Goal: Task Accomplishment & Management: Manage account settings

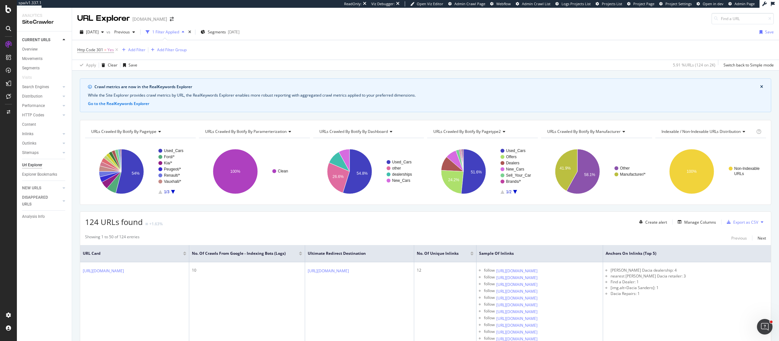
scroll to position [84, 0]
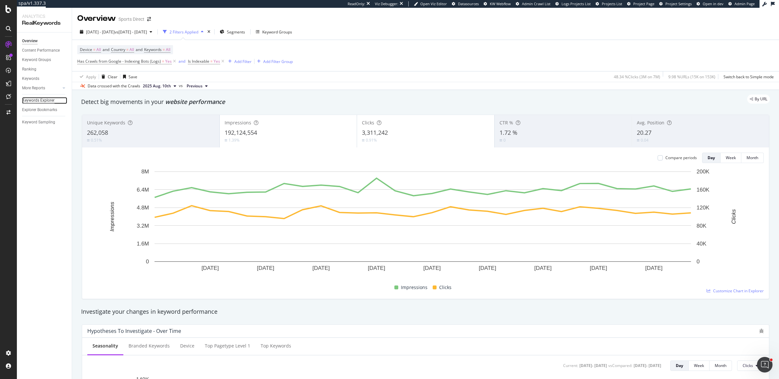
click at [33, 101] on div "Keywords Explorer" at bounding box center [38, 100] width 32 height 7
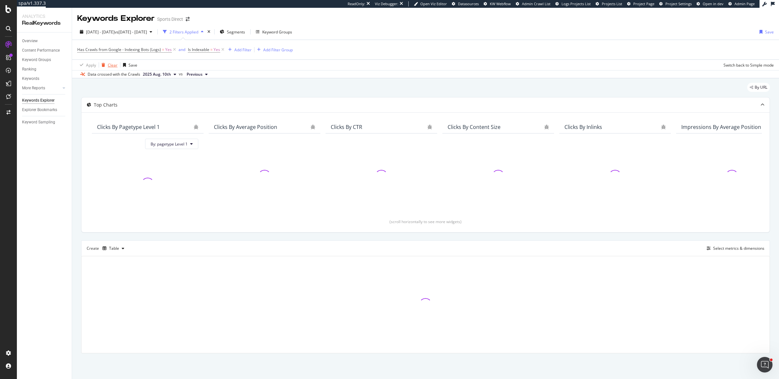
click at [112, 63] on div "Clear" at bounding box center [113, 65] width 10 height 6
click at [711, 245] on div "button" at bounding box center [708, 247] width 9 height 4
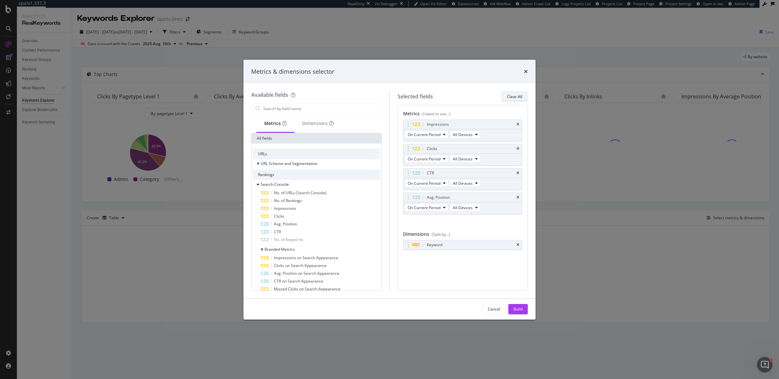
click at [516, 98] on div "Clear All" at bounding box center [514, 97] width 15 height 6
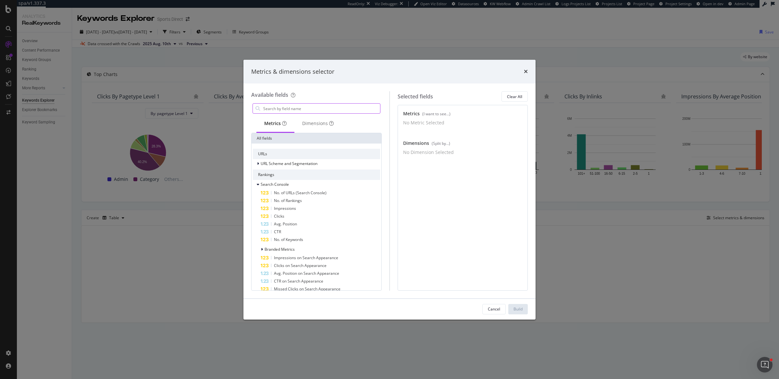
click at [298, 108] on input "modal" at bounding box center [320, 108] width 117 height 10
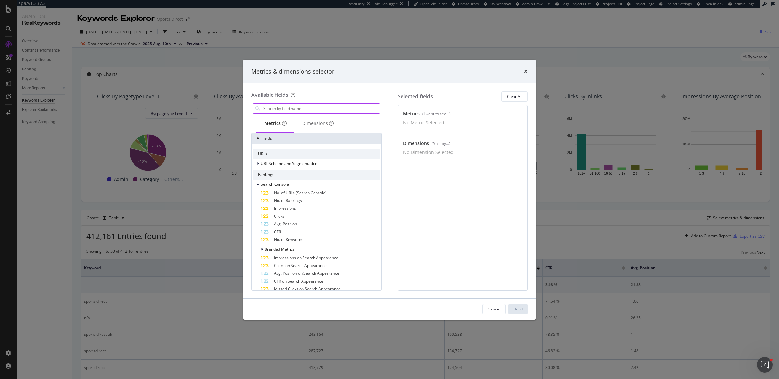
type input "f"
click at [297, 126] on div "Dimensions" at bounding box center [317, 124] width 47 height 18
click at [308, 110] on input "modal" at bounding box center [320, 108] width 117 height 10
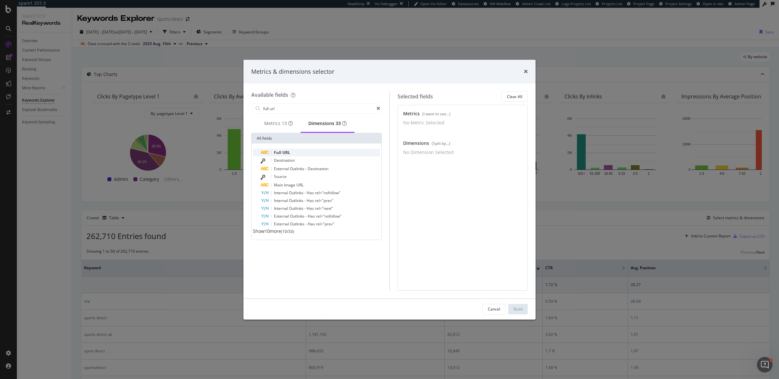
click at [299, 156] on div "Full URL" at bounding box center [320, 153] width 119 height 8
click at [283, 127] on span "13" at bounding box center [284, 123] width 5 height 6
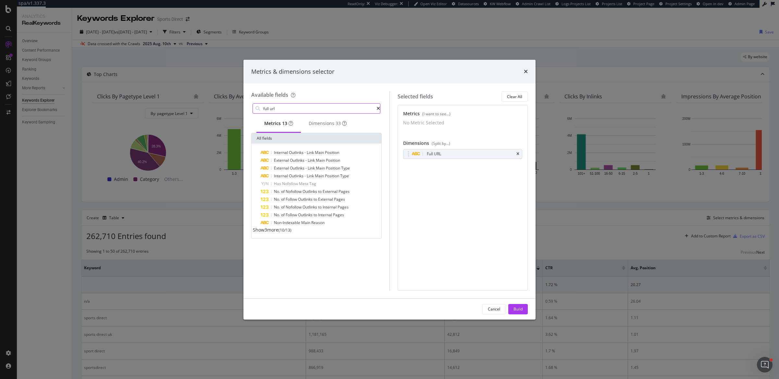
drag, startPoint x: 316, startPoint y: 102, endPoint x: 316, endPoint y: 105, distance: 3.3
click at [317, 103] on div "full url" at bounding box center [316, 108] width 130 height 13
click at [316, 108] on input "full url" at bounding box center [319, 108] width 114 height 10
click at [317, 153] on div "Impressions" at bounding box center [320, 153] width 119 height 8
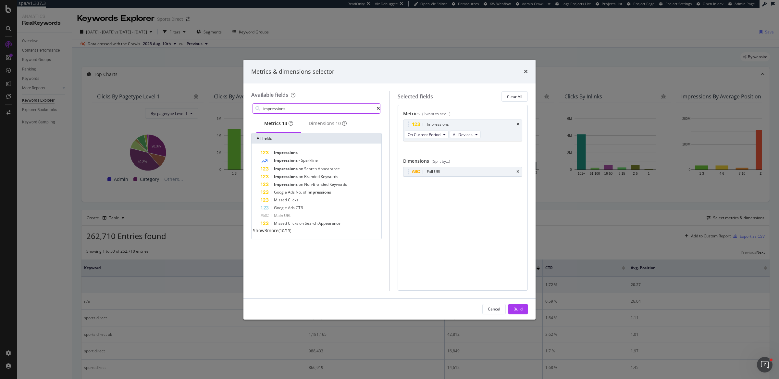
click at [303, 107] on input "impressions" at bounding box center [319, 108] width 114 height 10
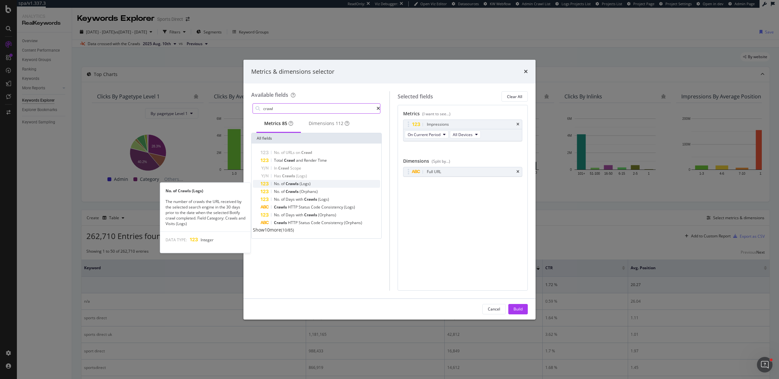
type input "crawl"
click at [304, 185] on span "(Logs)" at bounding box center [304, 184] width 11 height 6
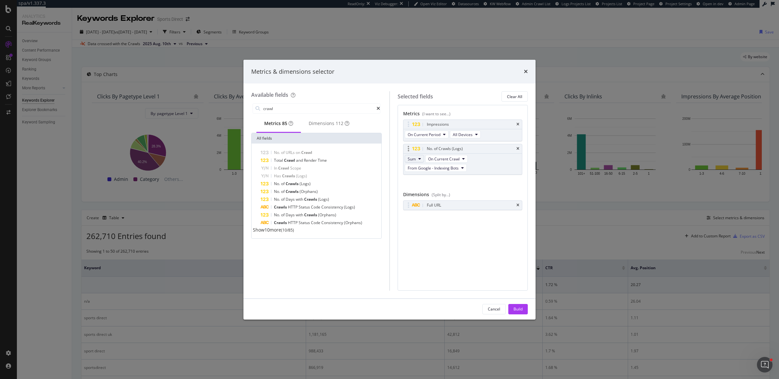
click at [418, 159] on icon "modal" at bounding box center [419, 159] width 3 height 4
click at [524, 306] on button "Build" at bounding box center [517, 309] width 19 height 10
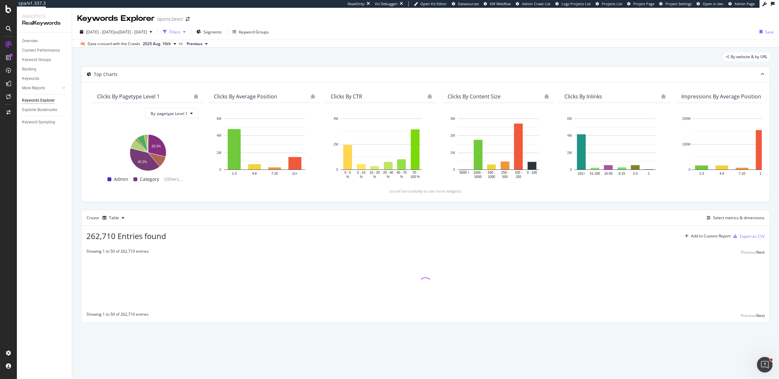
click at [188, 36] on div "Filters" at bounding box center [174, 32] width 28 height 10
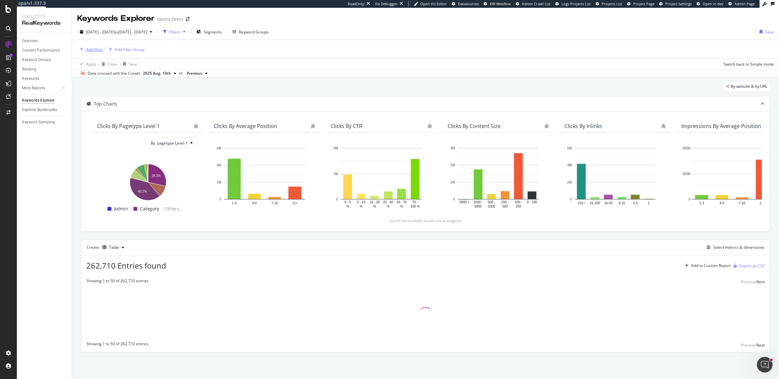
click at [100, 53] on div "Add Filter" at bounding box center [90, 49] width 26 height 7
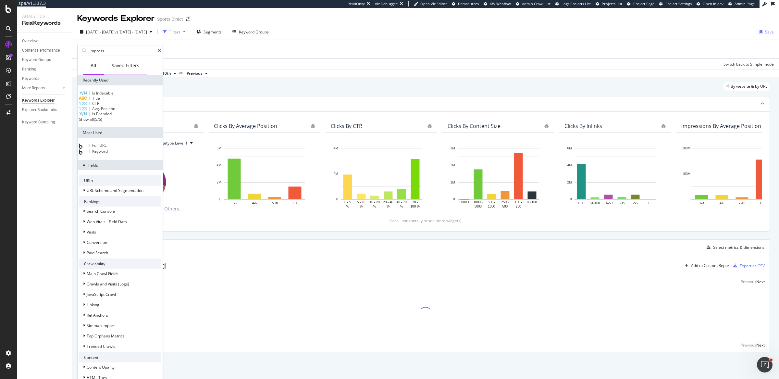
type input "impressi"
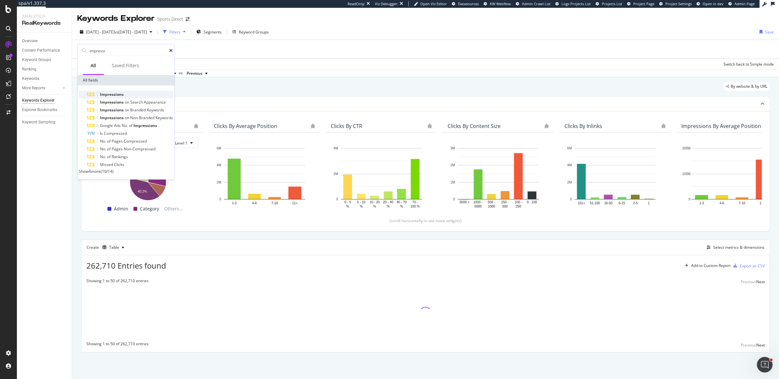
click at [144, 91] on div "Impressions" at bounding box center [130, 95] width 86 height 8
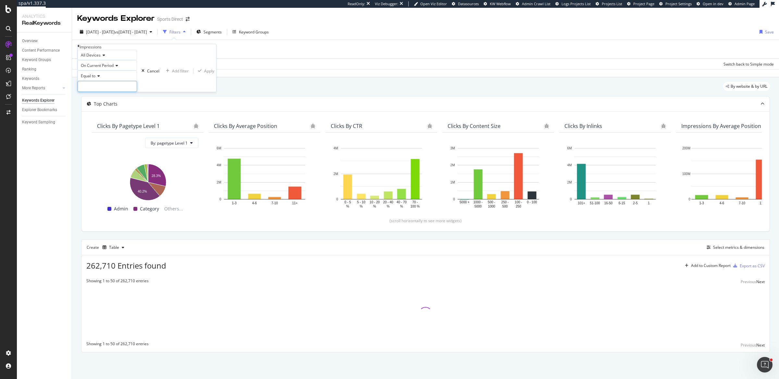
click at [99, 92] on input "number" at bounding box center [107, 86] width 59 height 11
type input "0"
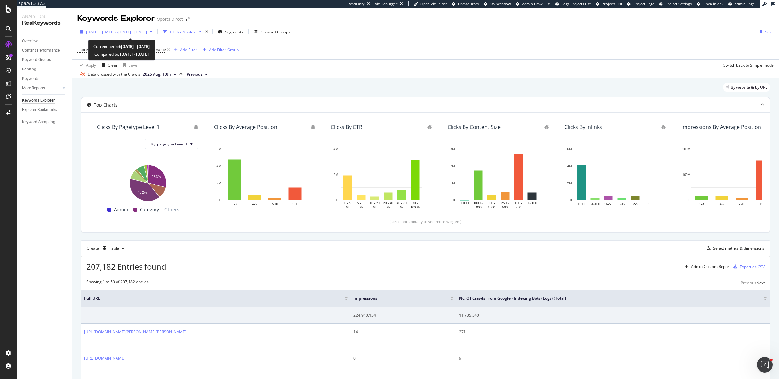
click at [140, 30] on span "vs 2025 Jul. 4th - Aug. 2nd" at bounding box center [131, 32] width 32 height 6
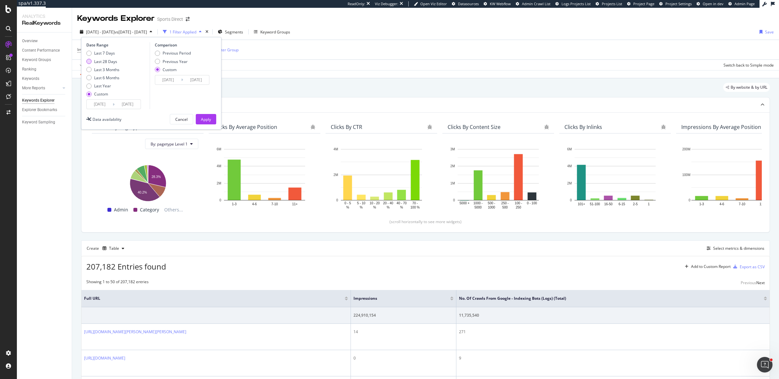
click at [107, 59] on div "Last 28 Days" at bounding box center [105, 62] width 23 height 6
type input "2025/07/29"
type input "2025/08/25"
click at [204, 118] on div "Apply" at bounding box center [206, 119] width 10 height 6
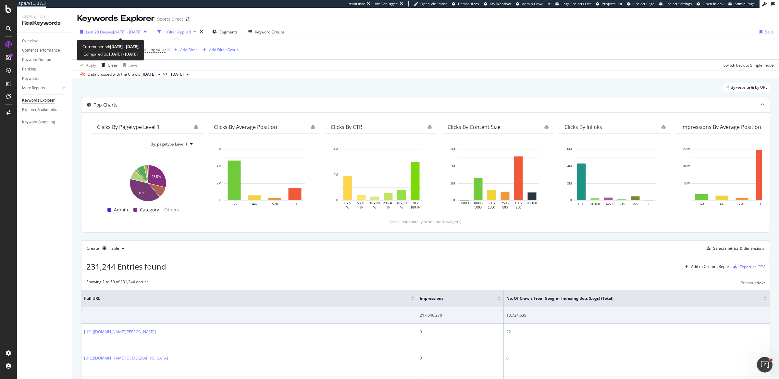
click at [123, 30] on span "vs 2025 Jul. 4th - Aug. 2nd" at bounding box center [125, 32] width 32 height 6
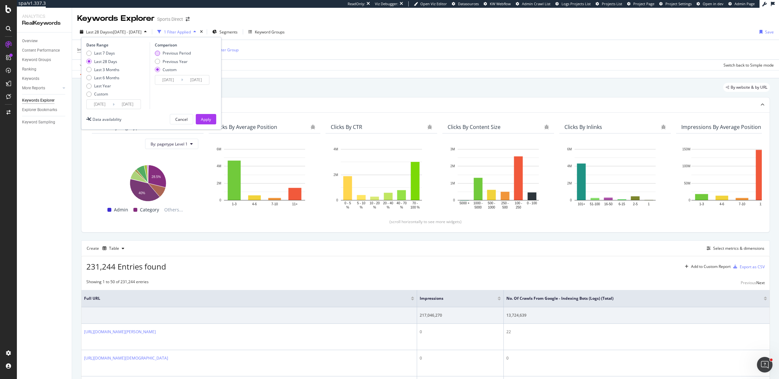
click at [187, 50] on div "Previous Period" at bounding box center [177, 53] width 28 height 6
type input "2025/07/01"
type input "2025/07/28"
click at [206, 120] on div "Apply" at bounding box center [206, 119] width 10 height 6
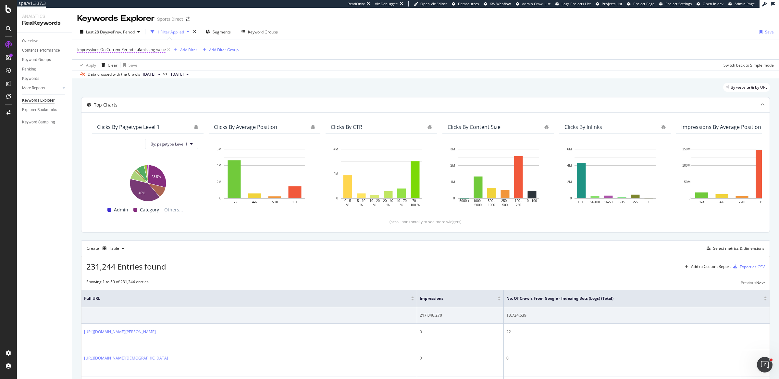
click at [145, 49] on div "missing value" at bounding box center [153, 50] width 25 height 6
click at [117, 91] on input "number" at bounding box center [107, 85] width 59 height 11
type input "0"
click at [172, 73] on div "Add filter" at bounding box center [180, 70] width 17 height 6
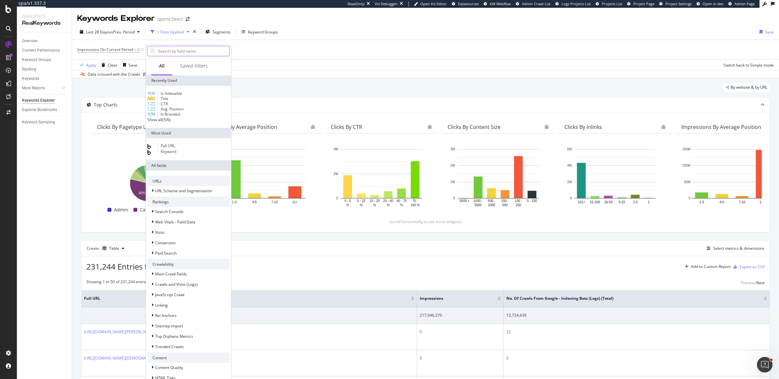
click at [214, 51] on input "text" at bounding box center [193, 51] width 72 height 10
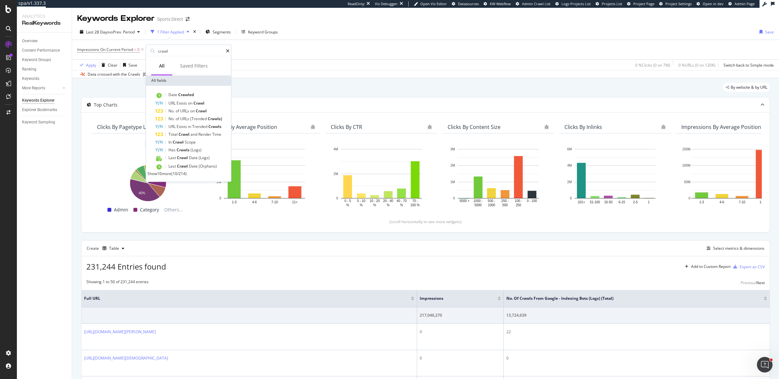
type input "crawl"
click at [165, 176] on span "Show 10 more" at bounding box center [159, 174] width 24 height 6
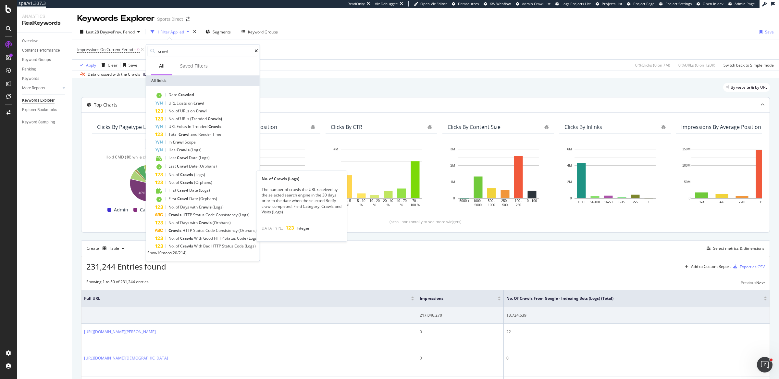
click at [187, 175] on span "Crawls" at bounding box center [187, 175] width 14 height 6
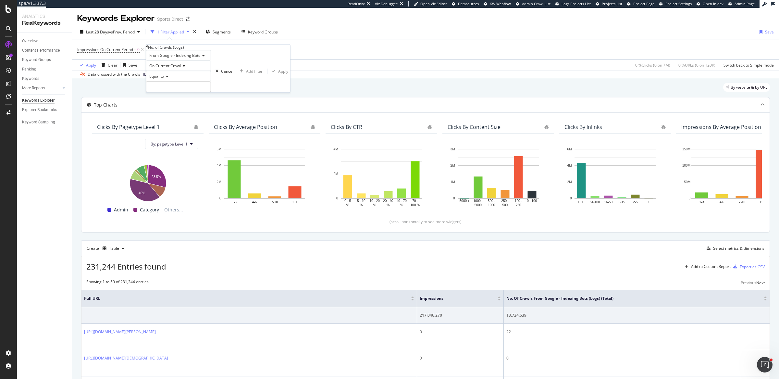
click at [164, 79] on span "Equal to" at bounding box center [156, 76] width 15 height 6
click at [171, 115] on span "Greater than" at bounding box center [159, 112] width 23 height 6
click at [192, 92] on input "number" at bounding box center [178, 86] width 65 height 11
type input "0"
click at [249, 113] on div "Clicks By pagetype Level 1 By: pagetype Level 1 Hold CMD (⌘) while clicking to …" at bounding box center [425, 172] width 688 height 120
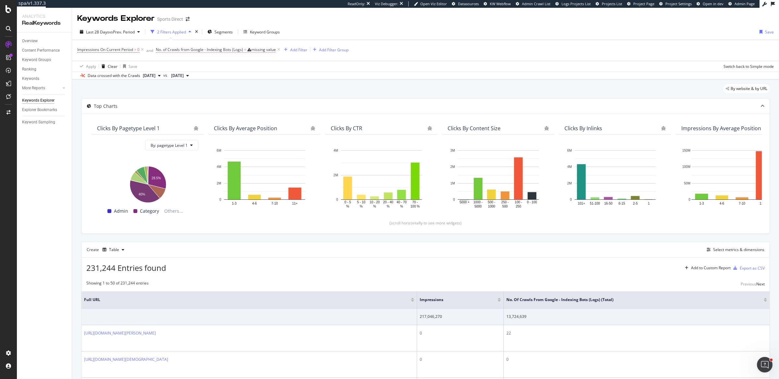
click at [229, 49] on span "No. of Crawls from Google - Indexing Bots (Logs)" at bounding box center [199, 50] width 87 height 6
click at [197, 91] on input "number" at bounding box center [189, 85] width 65 height 11
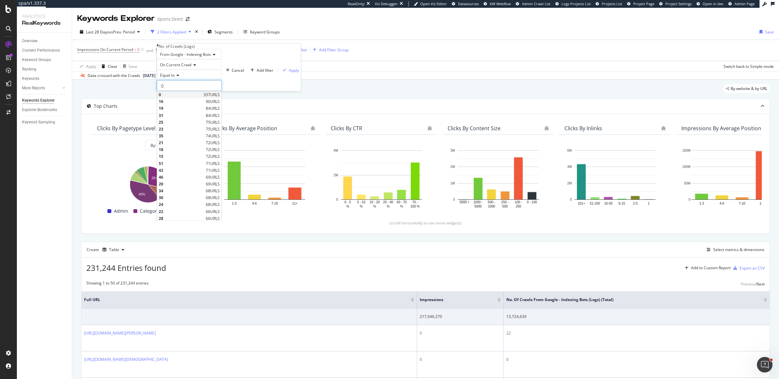
type input "0"
click at [197, 97] on span "0" at bounding box center [180, 95] width 43 height 6
click at [173, 78] on span "Equal to" at bounding box center [167, 75] width 15 height 6
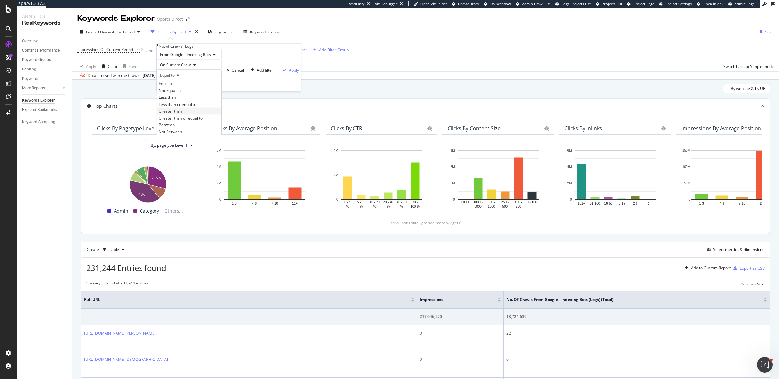
click at [178, 114] on span "Greater than" at bounding box center [170, 111] width 23 height 6
click at [187, 91] on input "number" at bounding box center [189, 85] width 65 height 11
type input "0"
click at [289, 73] on div "Apply" at bounding box center [294, 70] width 10 height 6
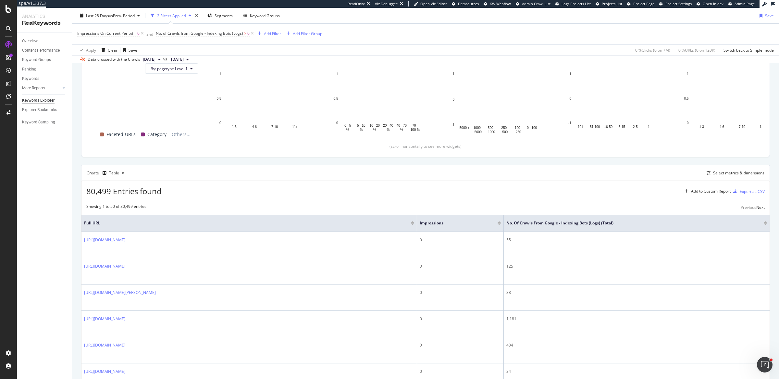
scroll to position [77, 0]
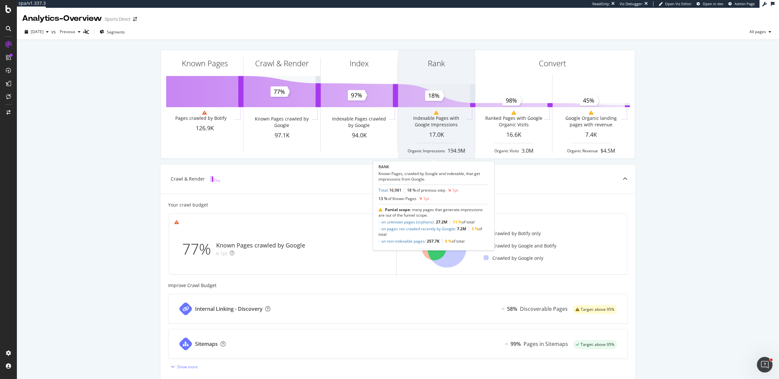
click at [423, 133] on div "17.0K" at bounding box center [436, 134] width 77 height 8
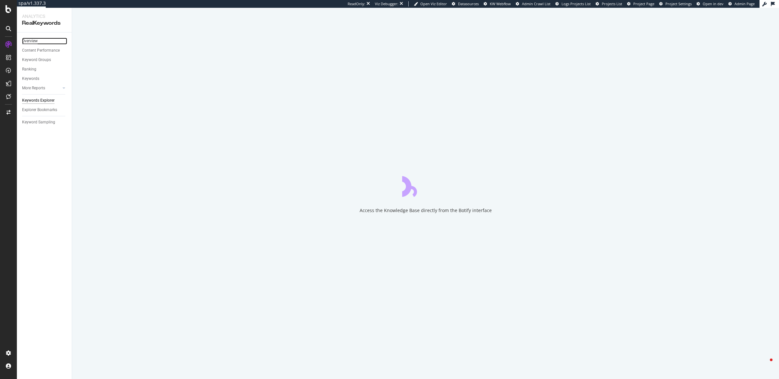
click at [35, 41] on div "Overview" at bounding box center [30, 41] width 16 height 7
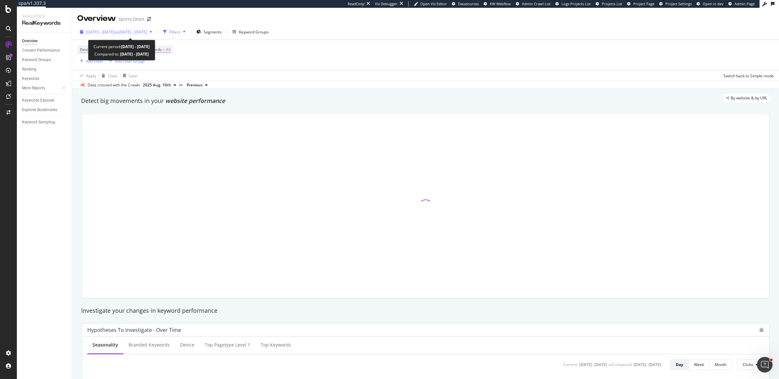
click at [105, 32] on span "[DATE] - [DATE]" at bounding box center [100, 32] width 29 height 6
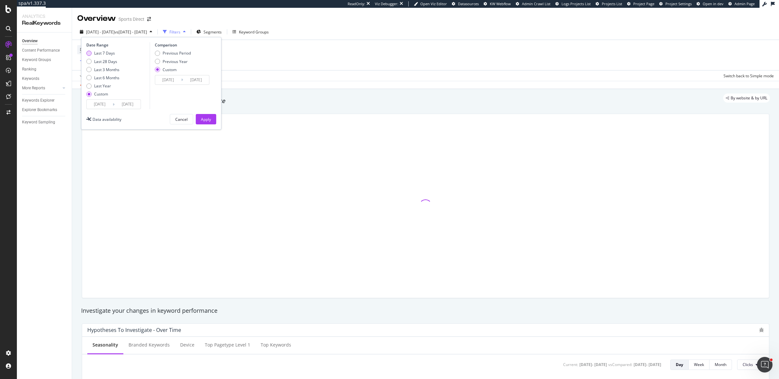
click at [102, 54] on div "Last 7 Days" at bounding box center [104, 53] width 21 height 6
type input "[DATE]"
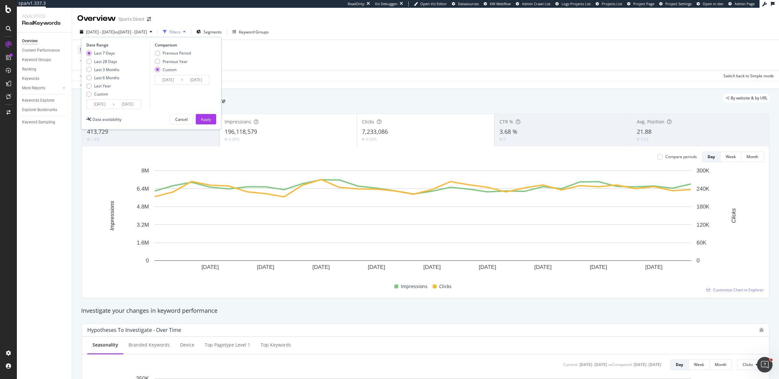
click at [101, 65] on div "Last 7 Days Last 28 Days Last 3 Months Last 6 Months Last Year Custom" at bounding box center [102, 74] width 33 height 49
click at [102, 62] on div "Last 28 Days" at bounding box center [105, 62] width 23 height 6
type input "[DATE]"
click at [203, 119] on div "Apply" at bounding box center [206, 119] width 10 height 6
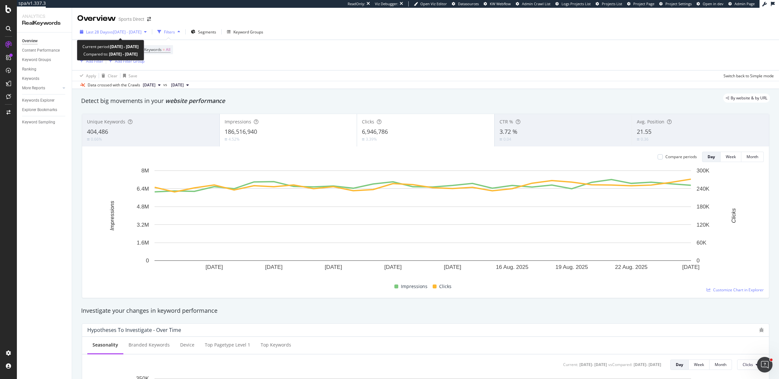
click at [129, 31] on span "vs [DATE] - [DATE]" at bounding box center [125, 32] width 32 height 6
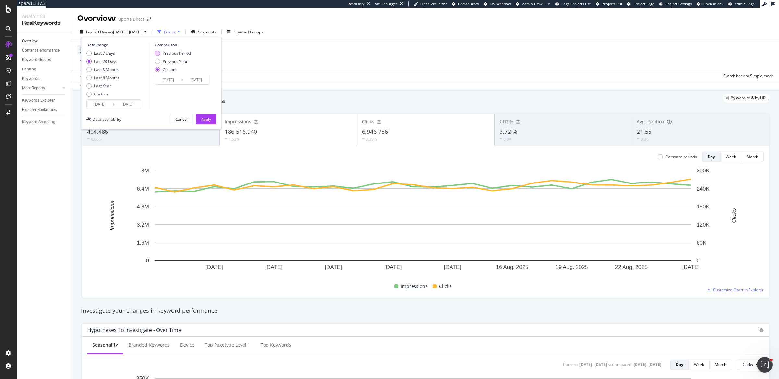
click at [174, 53] on div "Previous Period" at bounding box center [177, 53] width 28 height 6
type input "[DATE]"
click at [203, 117] on div "Apply" at bounding box center [206, 119] width 10 height 6
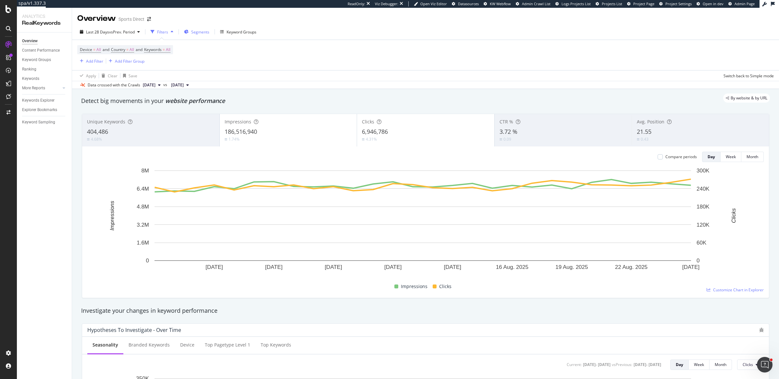
click at [196, 33] on span "Segments" at bounding box center [200, 32] width 18 height 6
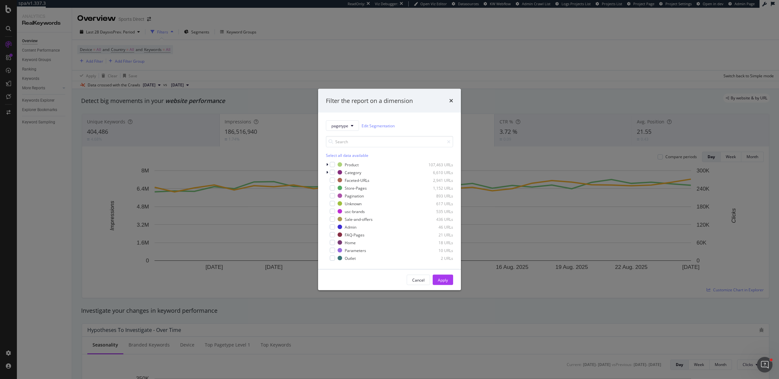
click at [513, 50] on div "Filter the report on a dimension pagetype Edit Segmentation Select all data ava…" at bounding box center [389, 189] width 779 height 379
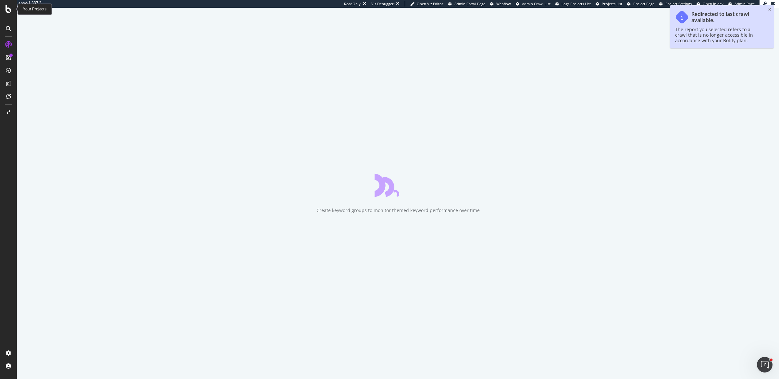
click at [10, 8] on icon at bounding box center [9, 9] width 6 height 8
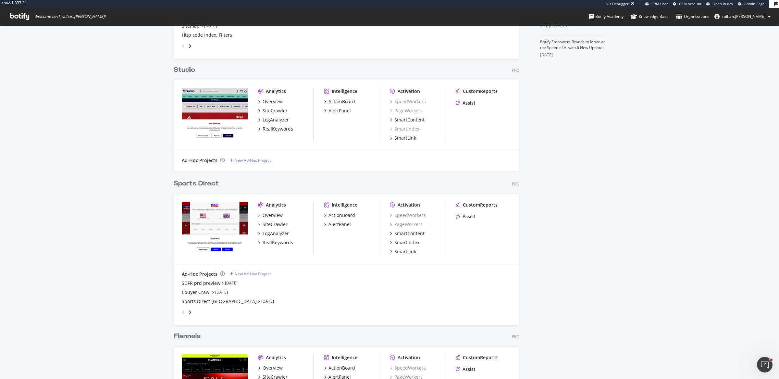
scroll to position [258, 0]
click at [205, 177] on div "Sports Direct Pro Analytics Overview SiteCrawler LogAnalyzer RealKeywords Intel…" at bounding box center [349, 246] width 351 height 152
click at [202, 181] on div "Sports Direct" at bounding box center [196, 182] width 45 height 9
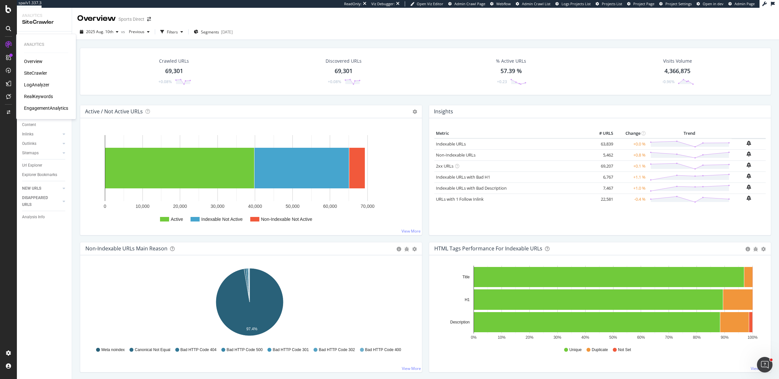
click at [30, 61] on div "Overview" at bounding box center [33, 61] width 18 height 6
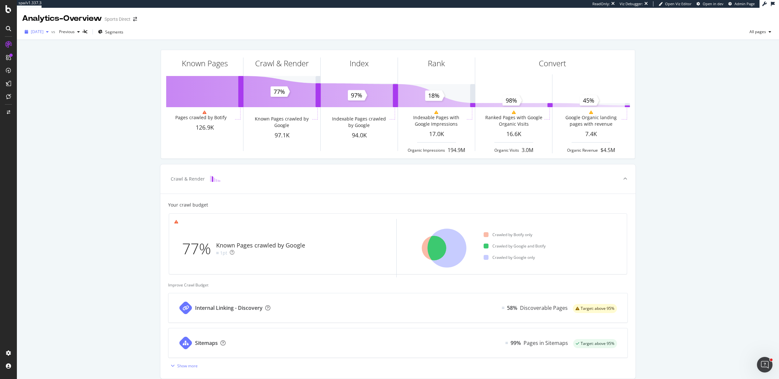
click at [43, 31] on span "2025 Aug. 24th" at bounding box center [37, 32] width 13 height 6
click at [69, 88] on div "2025 Aug. 10th" at bounding box center [58, 90] width 55 height 6
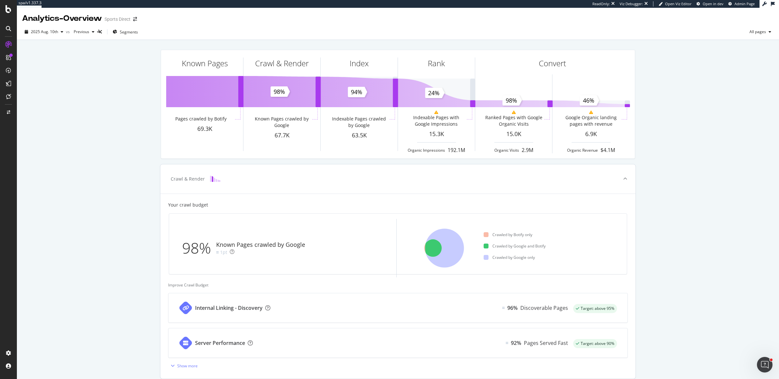
scroll to position [131, 0]
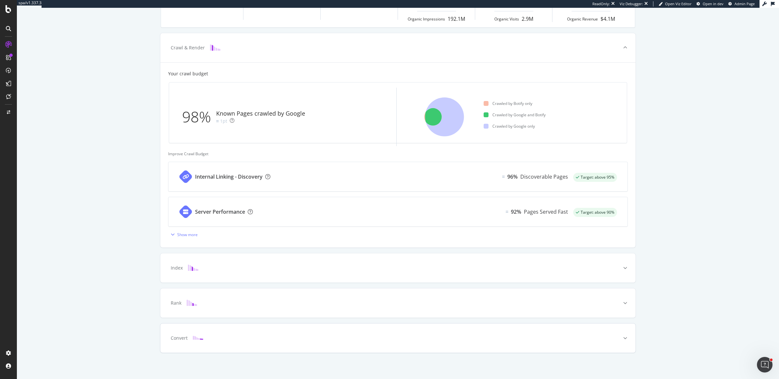
click at [332, 303] on div "Convert" at bounding box center [397, 337] width 475 height 29
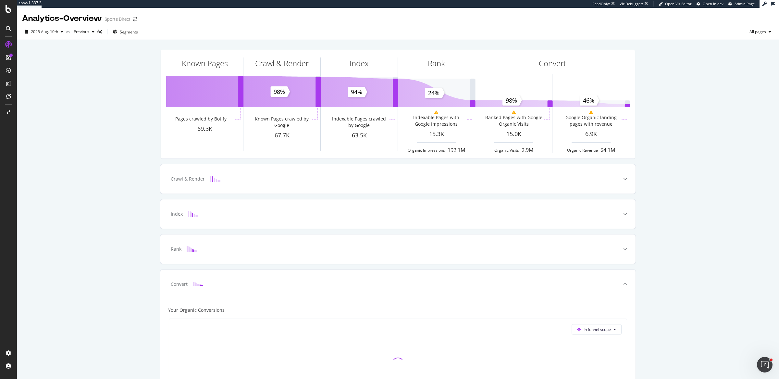
scroll to position [151, 0]
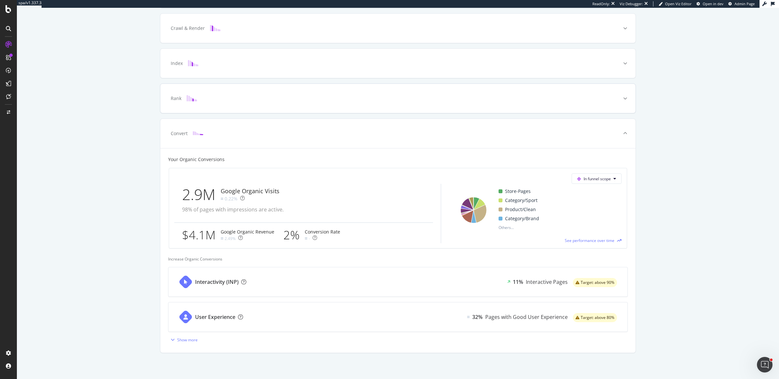
click at [495, 101] on div "Rank" at bounding box center [397, 98] width 475 height 29
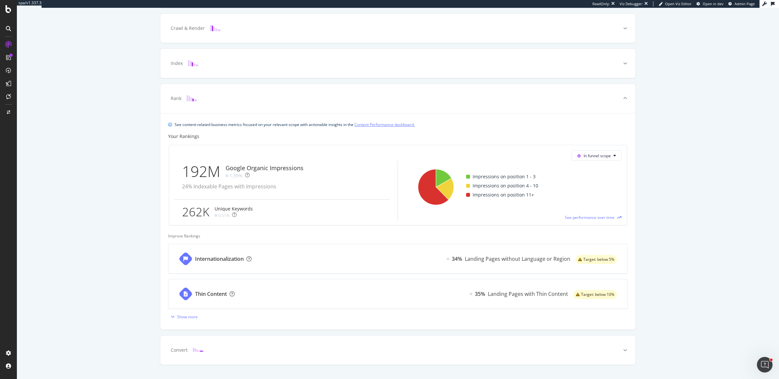
scroll to position [0, 0]
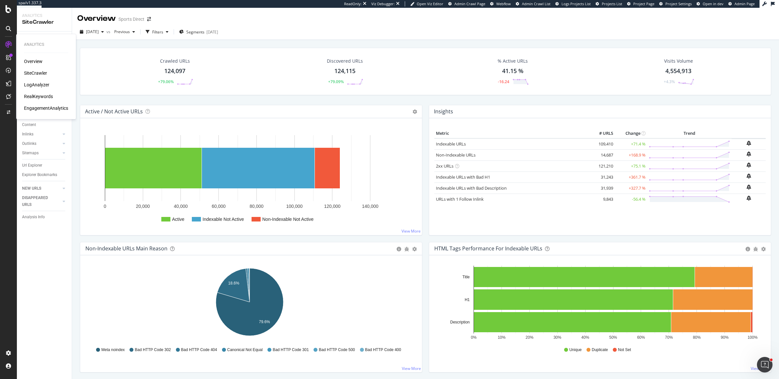
click at [27, 61] on div "Overview" at bounding box center [33, 61] width 18 height 6
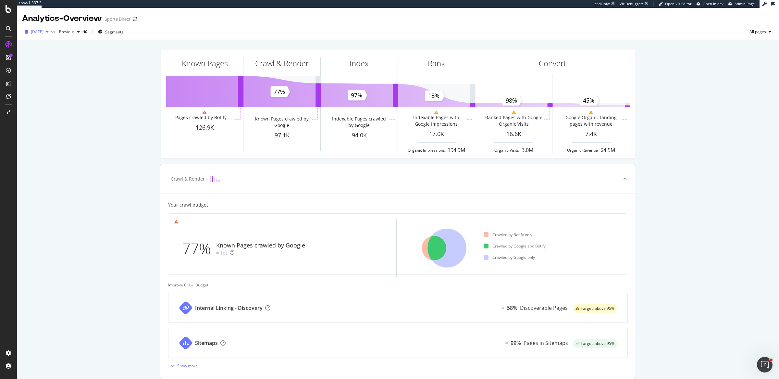
click at [49, 33] on icon "button" at bounding box center [47, 32] width 3 height 4
click at [63, 80] on div "2025 Aug. 12th" at bounding box center [58, 79] width 55 height 6
click at [623, 53] on div "Known Pages Pages crawled by Botify 124.1K Crawl & Render Known Pages crawled b…" at bounding box center [398, 276] width 762 height 472
click at [623, 200] on div "Known Pages Pages crawled by Botify 124.1K Crawl & Render Known Pages crawled b…" at bounding box center [398, 276] width 762 height 472
click at [623, 195] on div "Known Pages Pages crawled by Botify 124.1K Crawl & Render Known Pages crawled b…" at bounding box center [398, 276] width 762 height 472
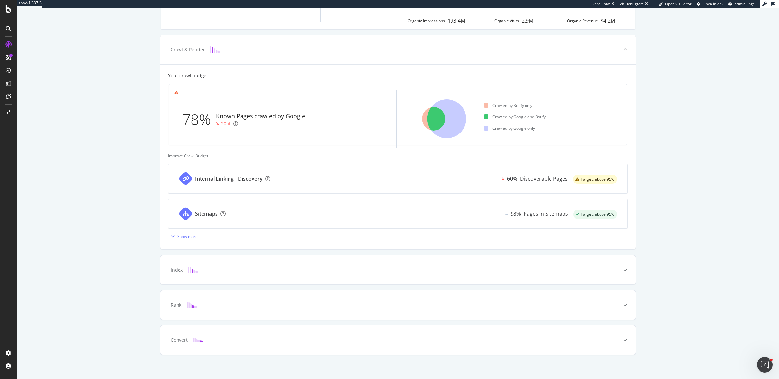
scroll to position [131, 0]
click at [281, 303] on div "Convert" at bounding box center [387, 337] width 449 height 6
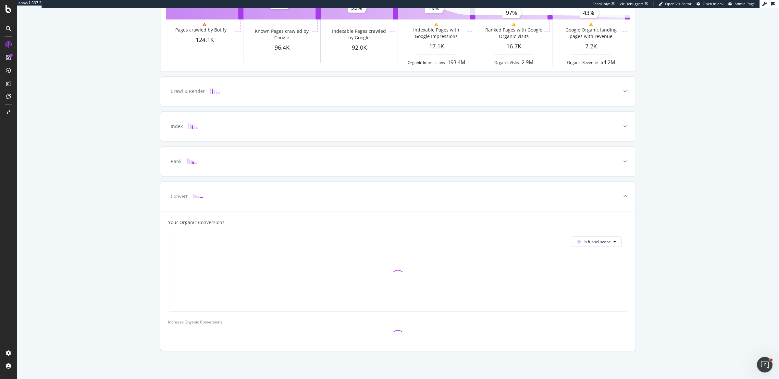
scroll to position [86, 0]
click at [357, 163] on div "Rank" at bounding box center [387, 163] width 449 height 6
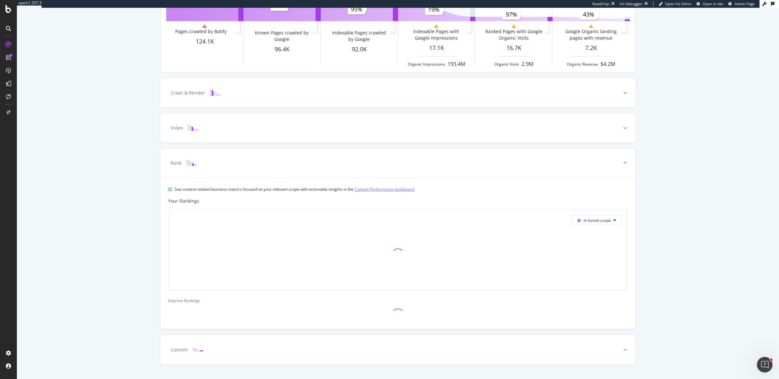
scroll to position [98, 0]
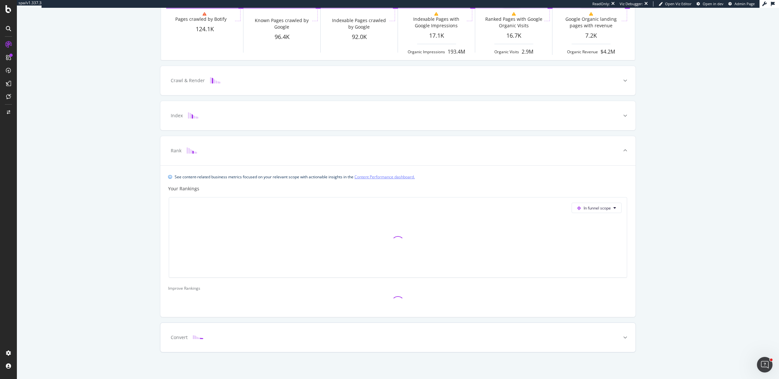
click at [329, 303] on div "Convert" at bounding box center [387, 337] width 449 height 6
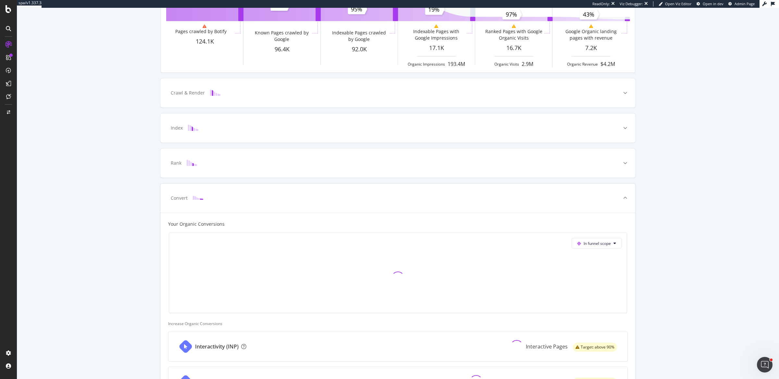
scroll to position [131, 0]
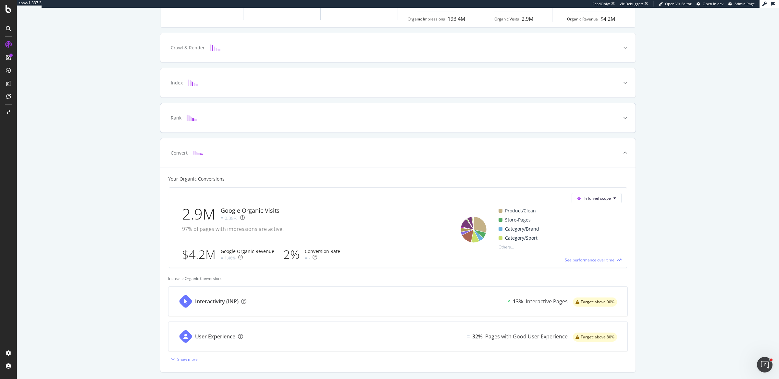
click at [479, 118] on div "Rank" at bounding box center [387, 118] width 449 height 6
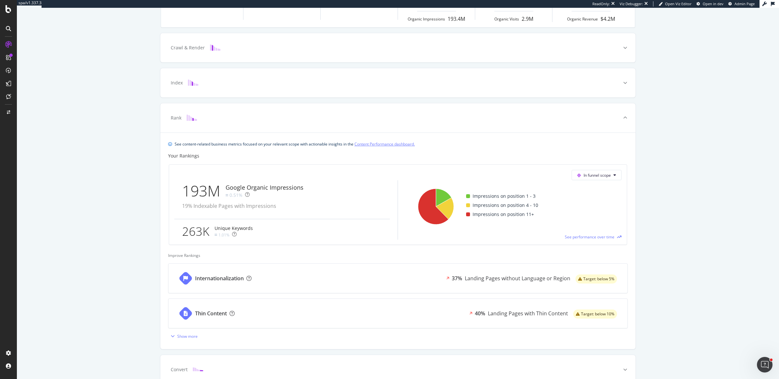
drag, startPoint x: 673, startPoint y: 152, endPoint x: 672, endPoint y: 155, distance: 3.3
click at [623, 155] on div "Known Pages Pages crawled by Botify 124.1K Crawl & Render Known Pages crawled b…" at bounding box center [398, 160] width 762 height 503
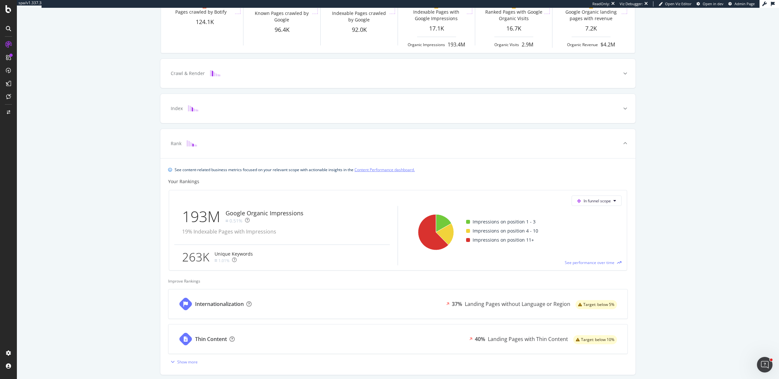
scroll to position [0, 0]
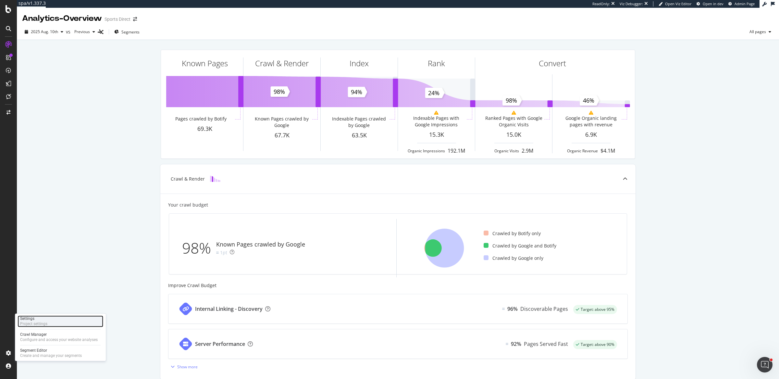
click at [55, 322] on div "Settings Project settings" at bounding box center [61, 321] width 86 height 12
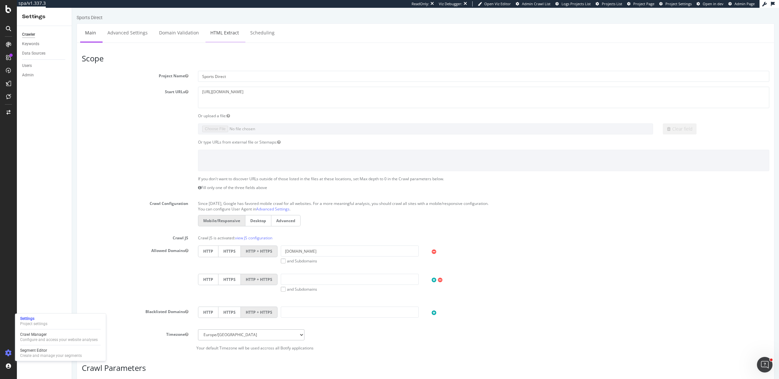
click at [226, 34] on link "HTML Extract" at bounding box center [224, 33] width 38 height 18
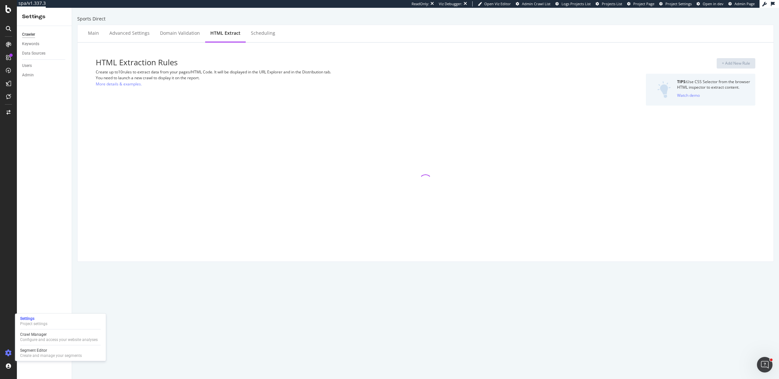
select select "exist"
select select "html.length"
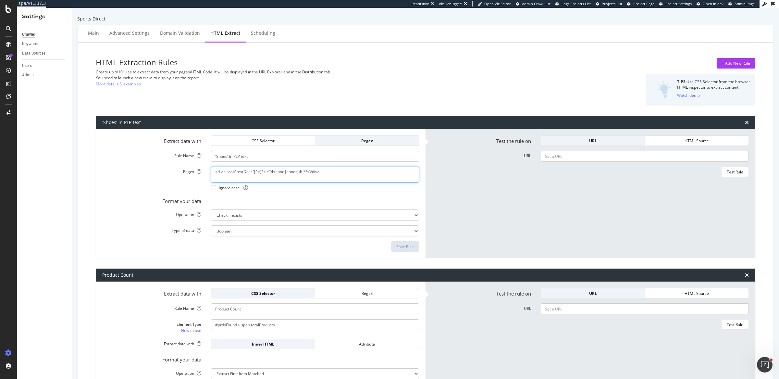
drag, startPoint x: 253, startPoint y: 171, endPoint x: 216, endPoint y: 173, distance: 37.0
click at [216, 173] on textarea "<div class="textDesc"[^>]*>.*?\b(shoe|shoes)\b.*?<\/div>" at bounding box center [315, 174] width 208 height 16
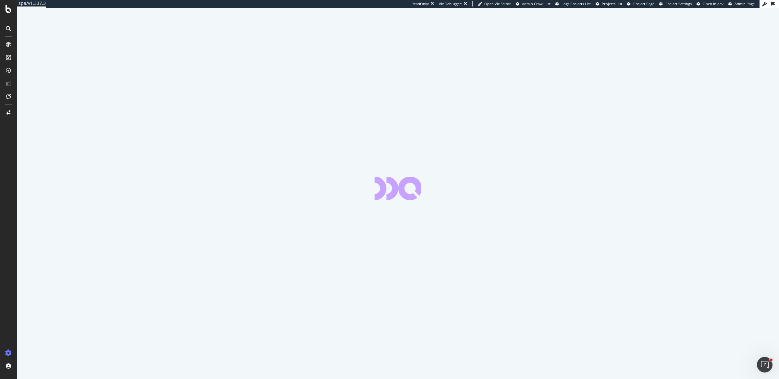
select select "exist"
select select "html.length"
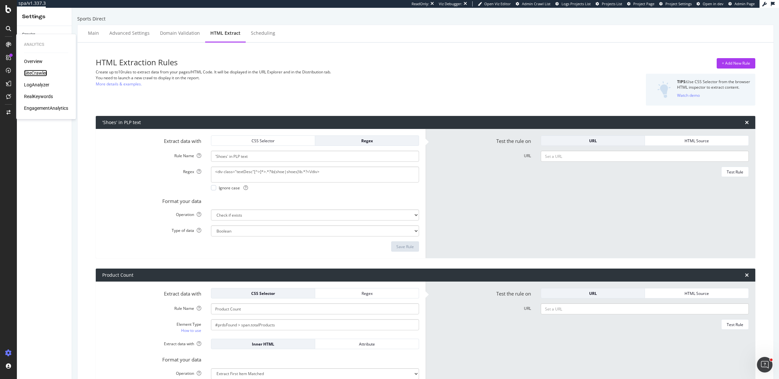
click at [36, 73] on div "SiteCrawler" at bounding box center [35, 73] width 23 height 6
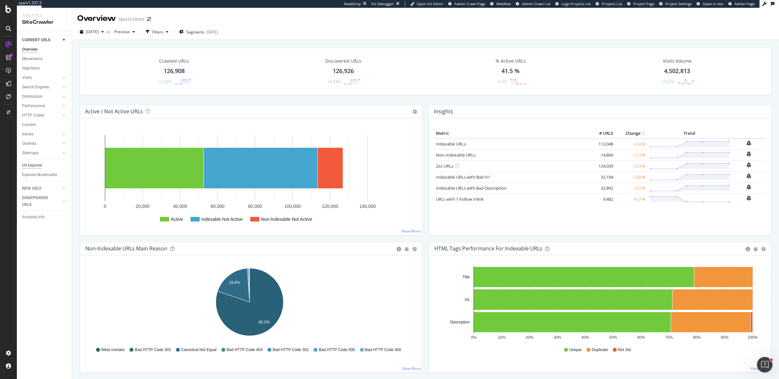
click at [40, 164] on div "Url Explorer" at bounding box center [32, 165] width 20 height 7
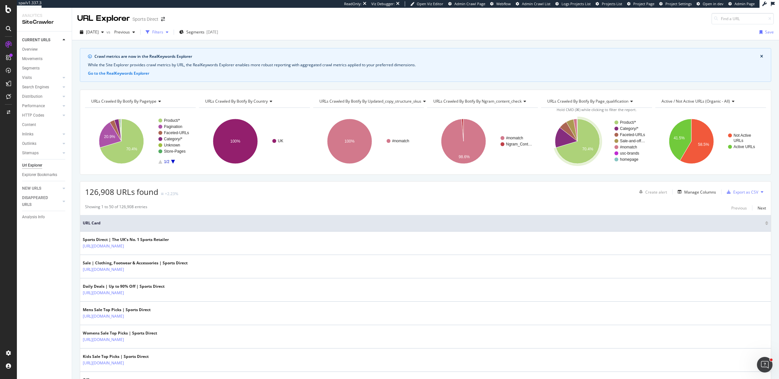
click at [163, 31] on div "Filters" at bounding box center [157, 32] width 11 height 6
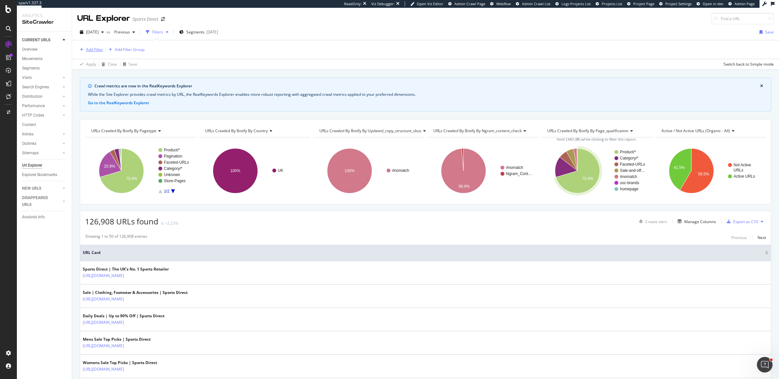
click at [90, 49] on div "Add Filter" at bounding box center [94, 50] width 17 height 6
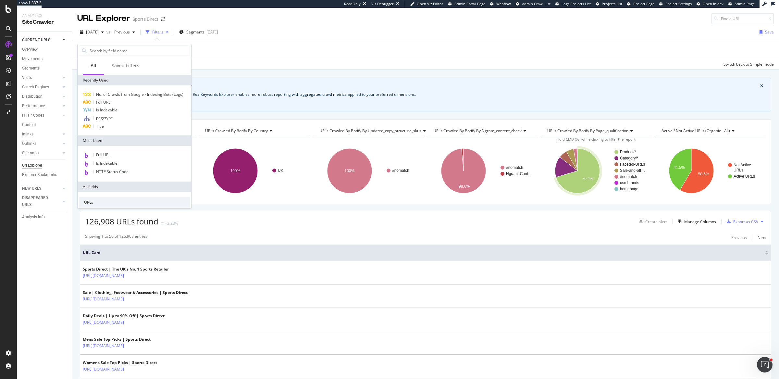
scroll to position [235, 0]
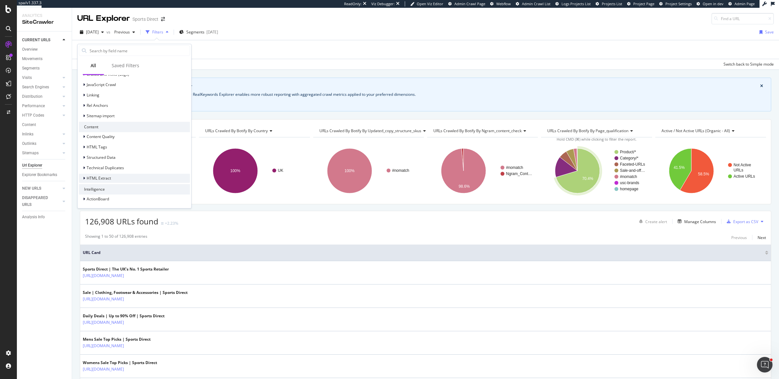
click at [110, 178] on span "HTML Extract" at bounding box center [99, 178] width 24 height 6
drag, startPoint x: 126, startPoint y: 189, endPoint x: 128, endPoint y: 183, distance: 6.3
click at [128, 183] on div "'Shoes' in PLP text 'Shoes' in PLP text DATA TYPE: Boolean Product Count Produc…" at bounding box center [134, 192] width 111 height 23
click at [154, 184] on div "'Shoes' in PLP text" at bounding box center [138, 185] width 103 height 8
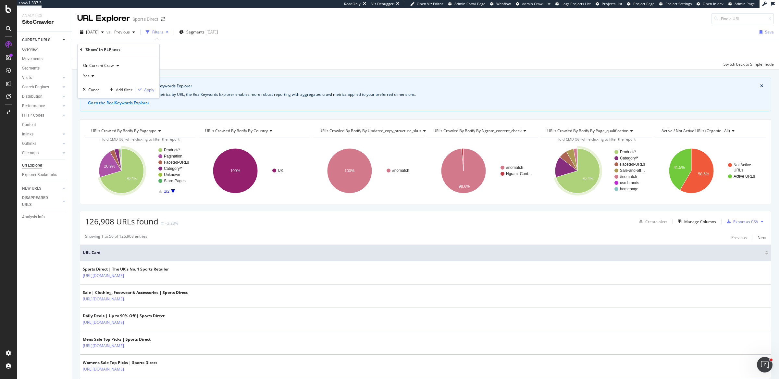
click at [154, 90] on div "On Current Crawl Yes Cancel Add filter Apply" at bounding box center [119, 76] width 82 height 43
click at [147, 89] on div "Apply" at bounding box center [149, 90] width 10 height 6
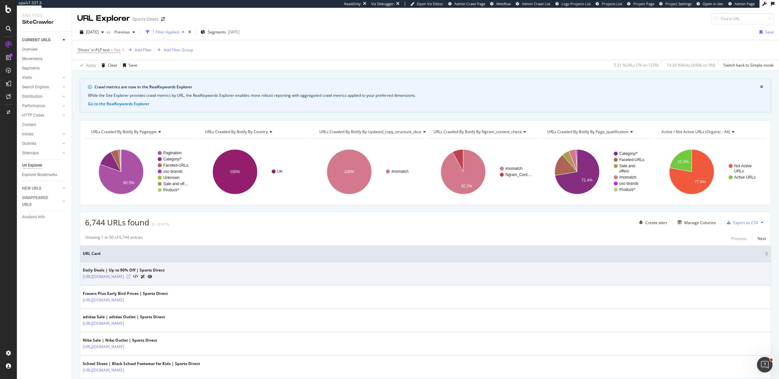
click at [130, 276] on icon at bounding box center [129, 276] width 4 height 4
click at [138, 275] on icon at bounding box center [135, 276] width 5 height 5
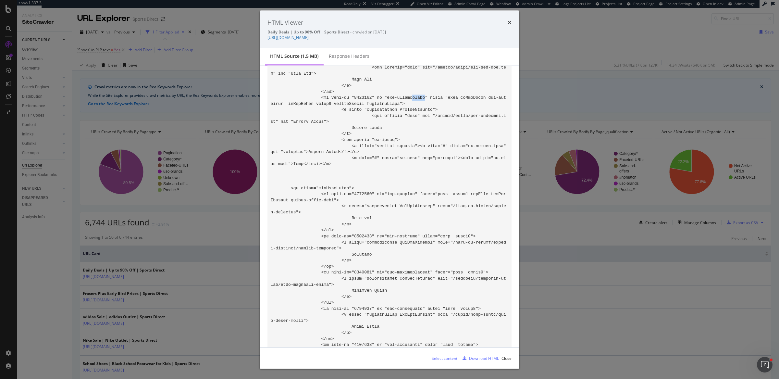
click at [509, 19] on div "times" at bounding box center [509, 22] width 4 height 8
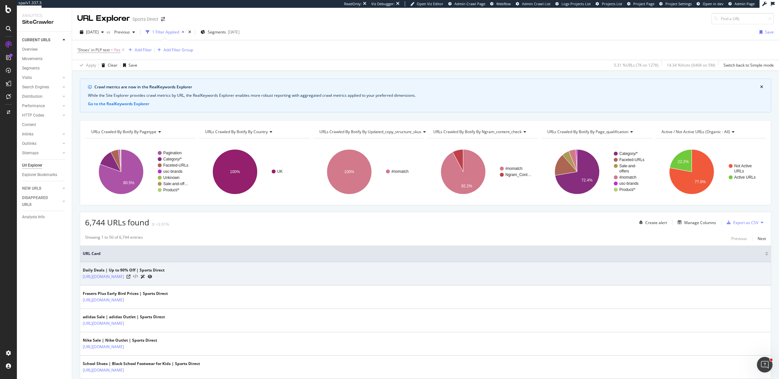
click at [138, 274] on icon at bounding box center [135, 276] width 5 height 5
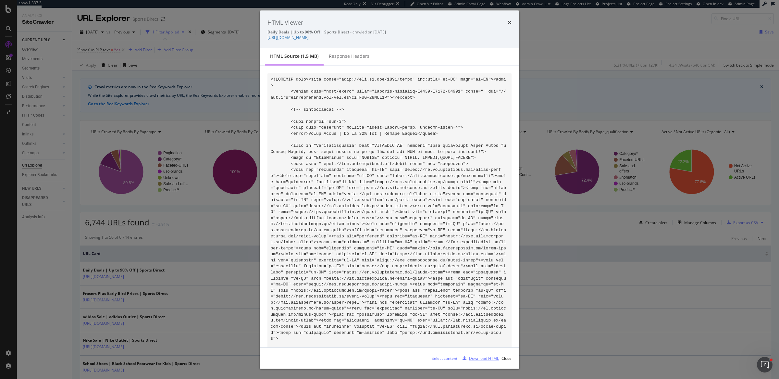
click at [486, 362] on div "Download HTML" at bounding box center [479, 358] width 39 height 10
click at [565, 39] on div "HTML Viewer Daily Deals | Up to 90% Off | Sports Direct - crawled on 2025-08-24…" at bounding box center [389, 189] width 779 height 379
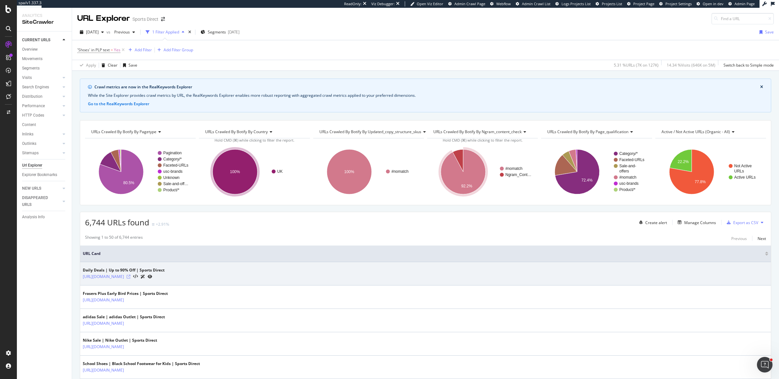
click at [130, 274] on icon at bounding box center [129, 276] width 4 height 4
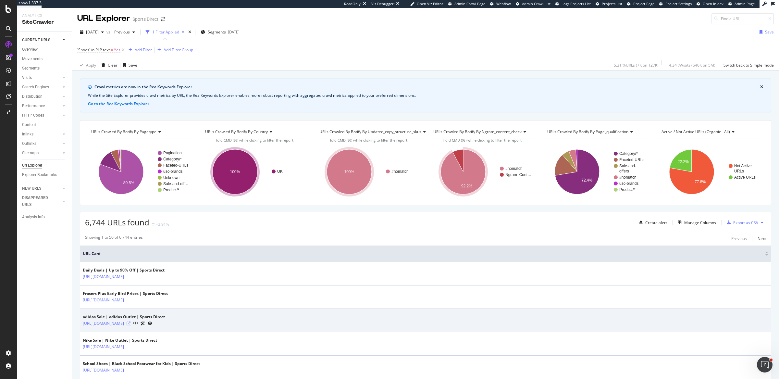
click at [130, 322] on icon at bounding box center [129, 323] width 4 height 4
click at [138, 321] on icon at bounding box center [135, 323] width 5 height 5
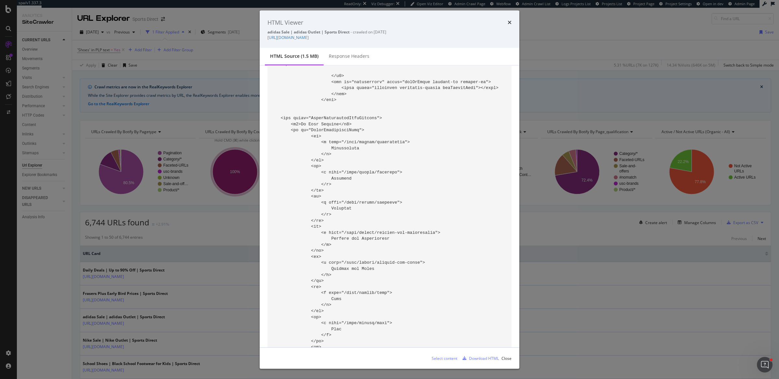
click at [212, 239] on div "HTML Viewer adidas Sale | adidas Outlet | Sports Direct - crawled on 2025-08-24…" at bounding box center [389, 189] width 779 height 379
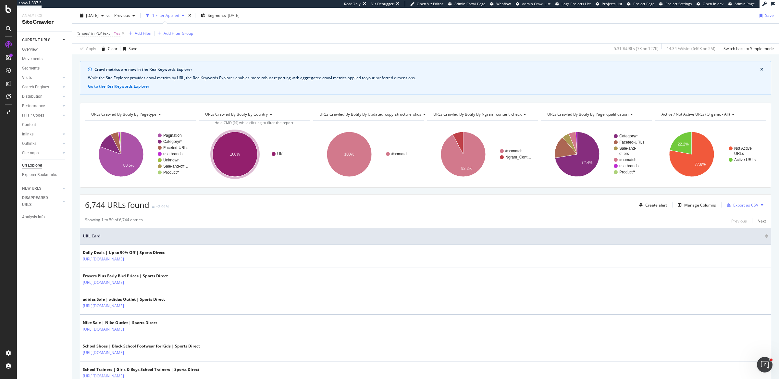
scroll to position [212, 0]
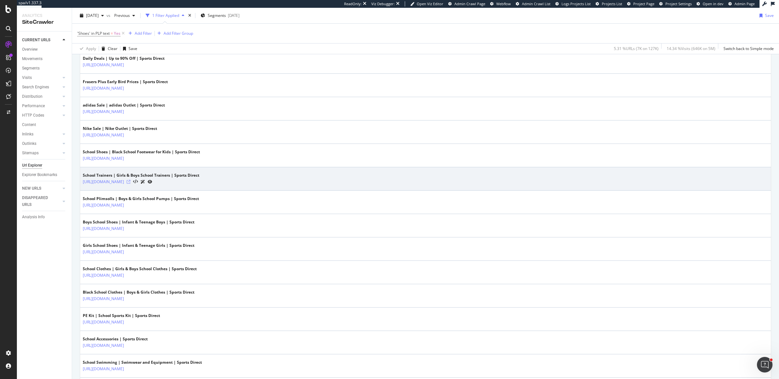
click at [130, 180] on icon at bounding box center [129, 182] width 4 height 4
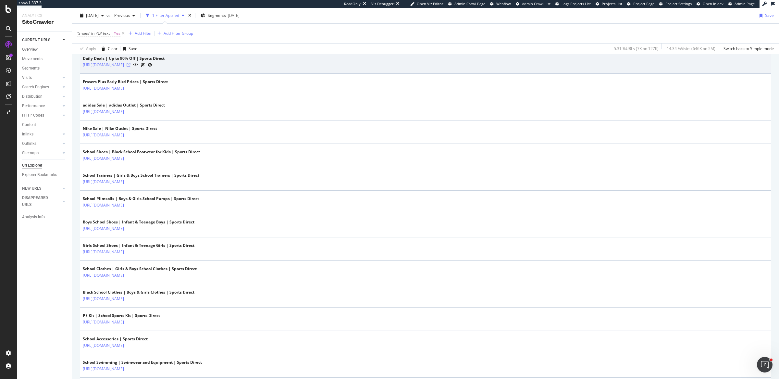
click at [130, 64] on icon at bounding box center [129, 65] width 4 height 4
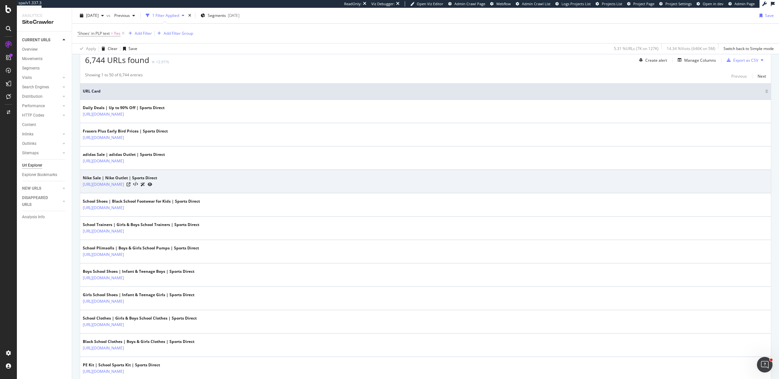
scroll to position [161, 0]
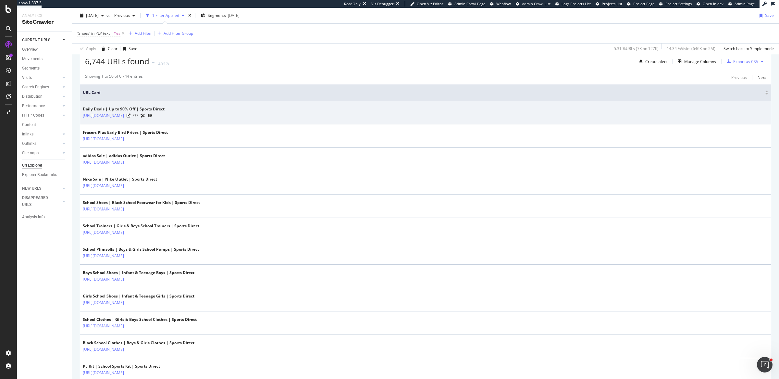
click at [138, 114] on icon at bounding box center [135, 115] width 5 height 5
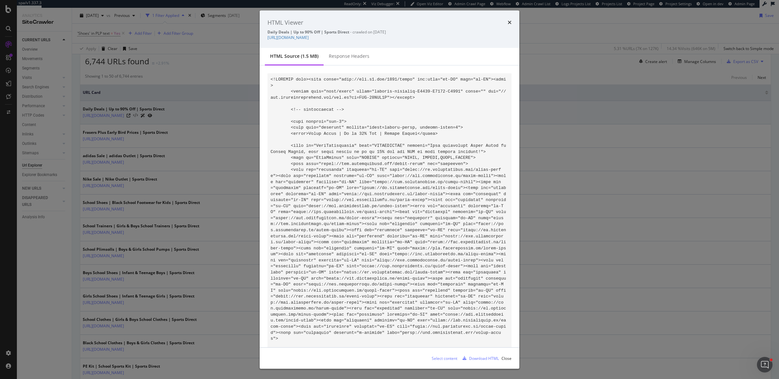
scroll to position [97070, 0]
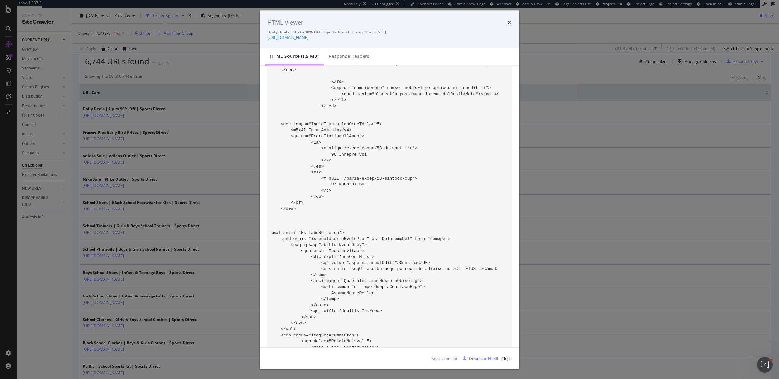
click at [565, 250] on div "HTML Viewer Daily Deals | Up to 90% Off | Sports Direct - crawled on 2025-08-24…" at bounding box center [389, 189] width 779 height 379
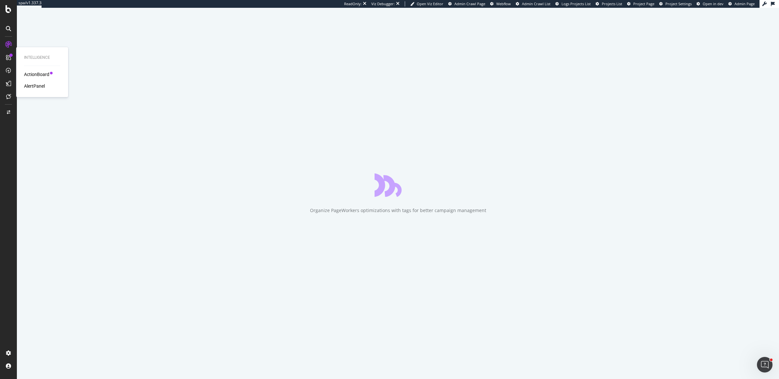
click at [31, 84] on div "AlertPanel" at bounding box center [34, 86] width 21 height 6
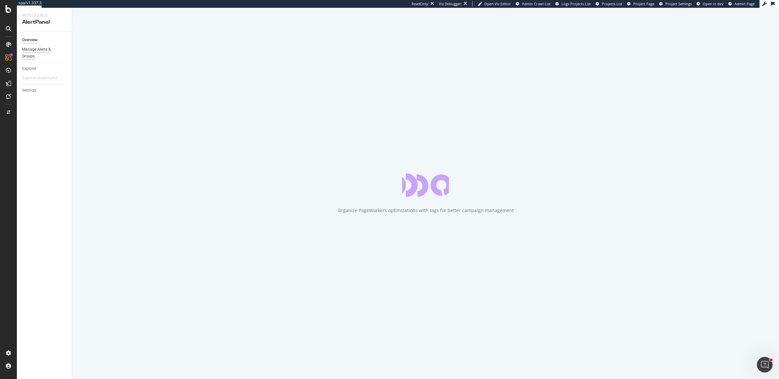
click at [55, 51] on div "Manage Alerts & Groups" at bounding box center [41, 53] width 39 height 14
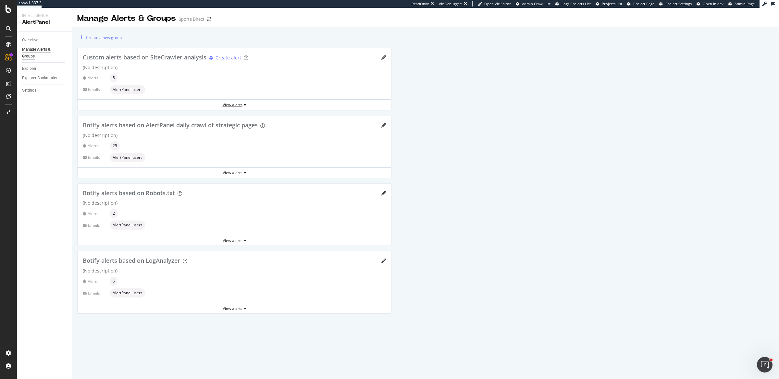
click at [272, 103] on div "View alerts" at bounding box center [234, 105] width 313 height 6
click at [27, 71] on div "SiteCrawler" at bounding box center [35, 73] width 23 height 6
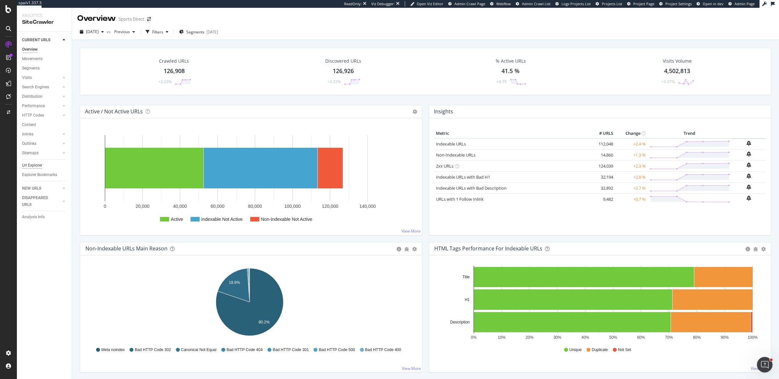
click at [38, 164] on div "Url Explorer" at bounding box center [32, 165] width 20 height 7
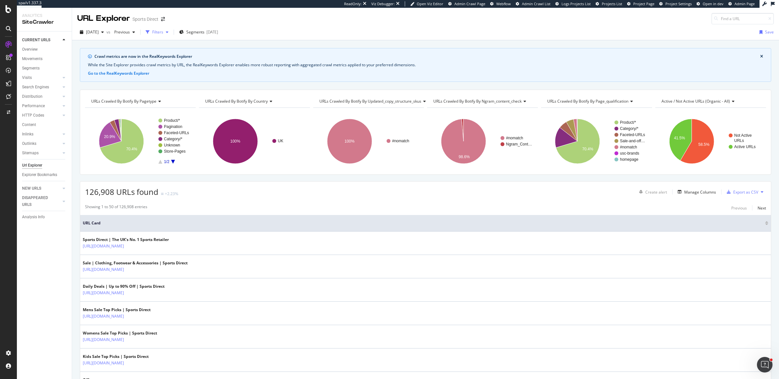
click at [163, 34] on div "Filters" at bounding box center [157, 32] width 11 height 6
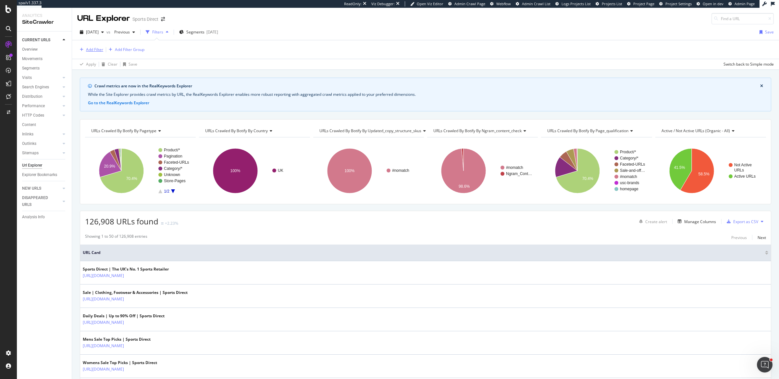
click at [88, 50] on div "Add Filter" at bounding box center [94, 50] width 17 height 6
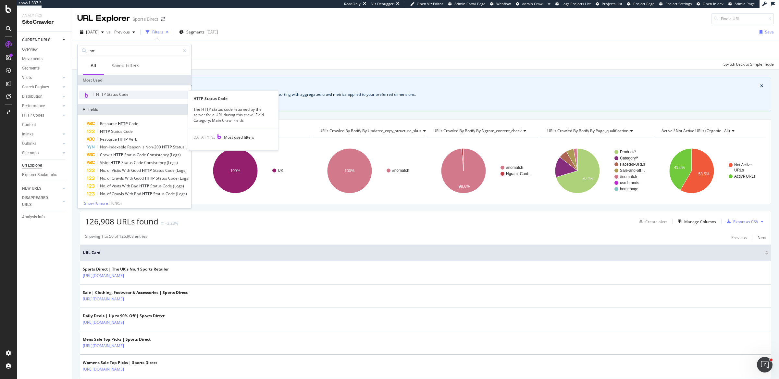
type input "htt"
click at [126, 94] on span "HTTP Status Code" at bounding box center [112, 94] width 32 height 6
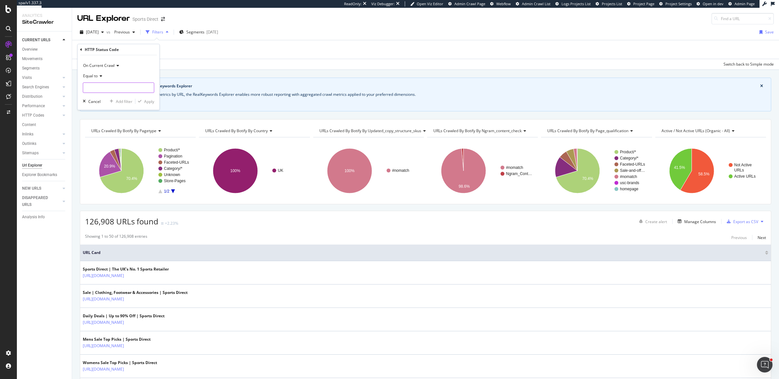
click at [105, 90] on input "number" at bounding box center [118, 87] width 71 height 10
click at [105, 110] on span "404" at bounding box center [111, 110] width 53 height 6
type input "404"
click at [149, 100] on div "Apply" at bounding box center [149, 102] width 10 height 6
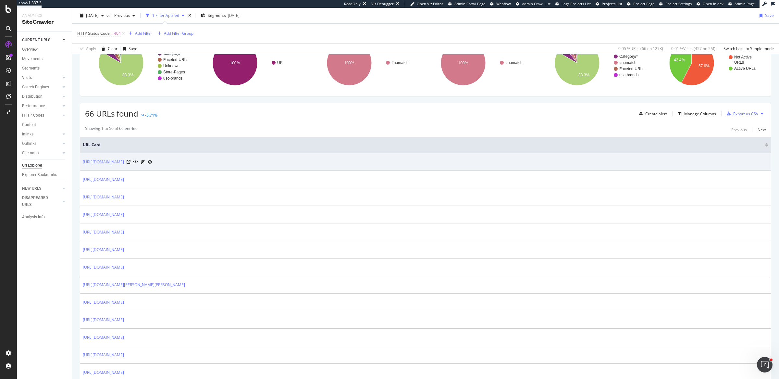
scroll to position [121, 0]
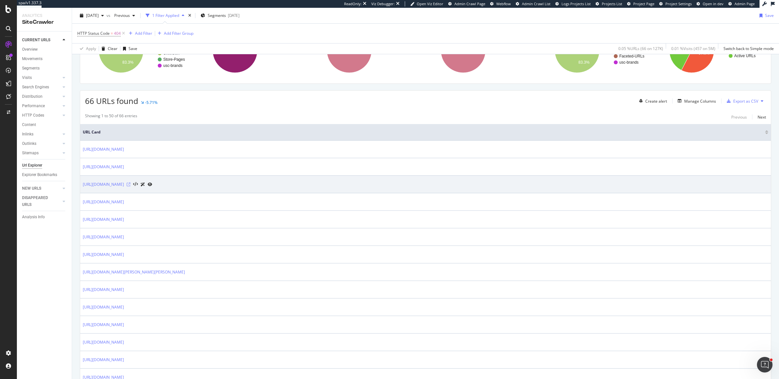
click at [130, 183] on icon at bounding box center [129, 184] width 4 height 4
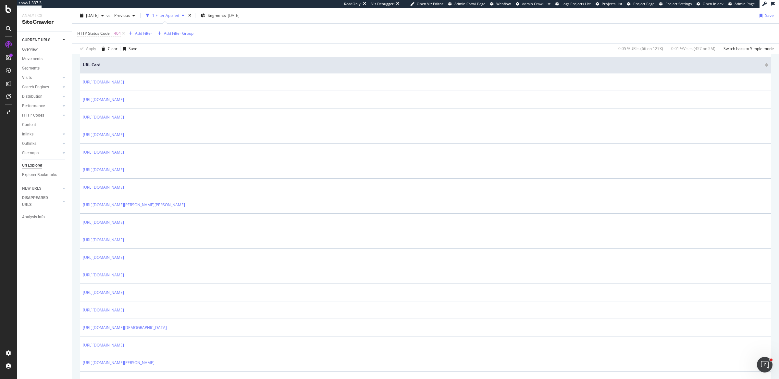
scroll to position [378, 0]
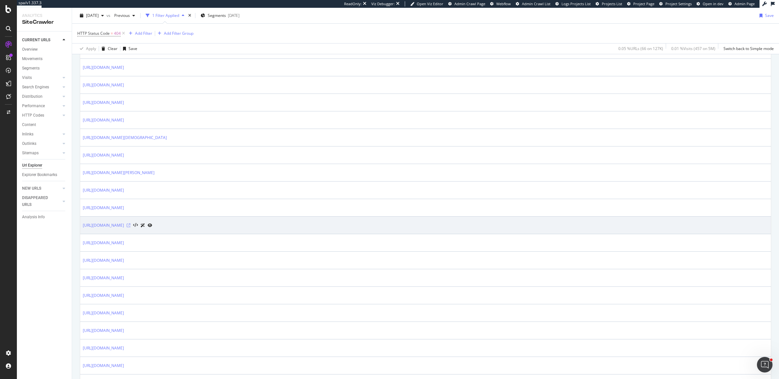
click at [130, 223] on icon at bounding box center [129, 225] width 4 height 4
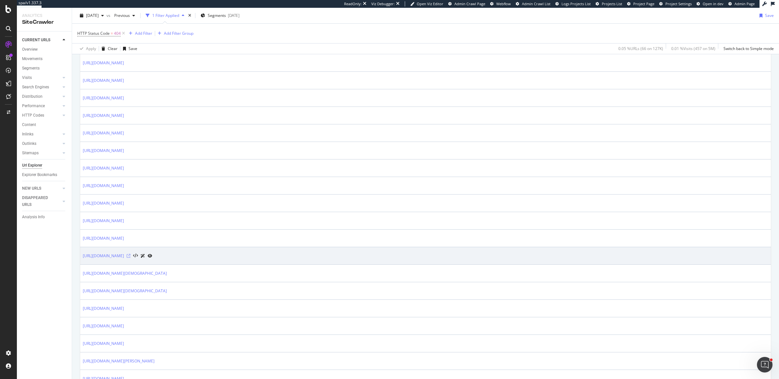
click at [130, 254] on icon at bounding box center [129, 256] width 4 height 4
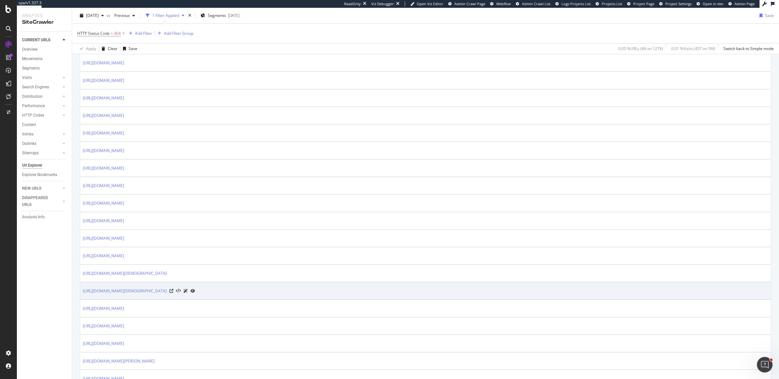
click at [195, 287] on div at bounding box center [182, 290] width 26 height 7
click at [173, 289] on icon at bounding box center [171, 291] width 4 height 4
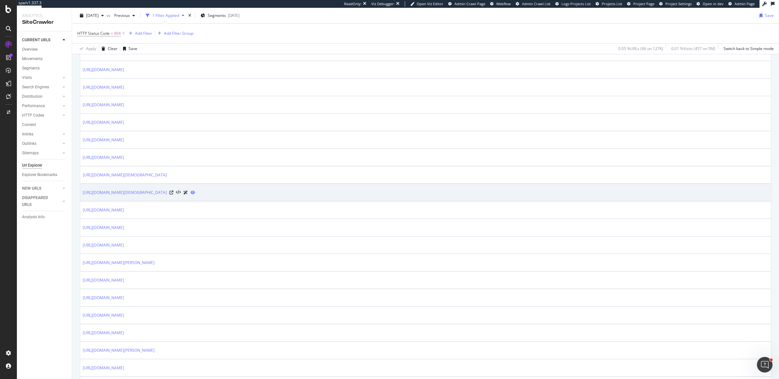
scroll to position [643, 0]
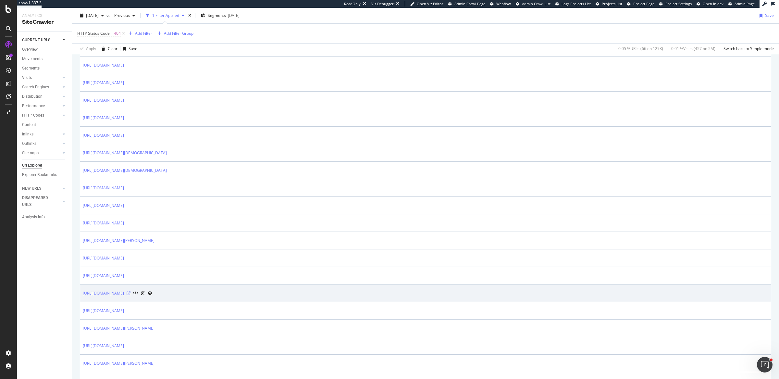
click at [130, 291] on icon at bounding box center [129, 293] width 4 height 4
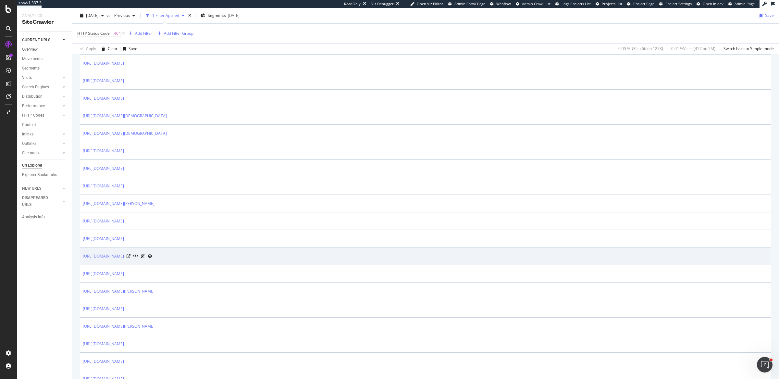
scroll to position [691, 0]
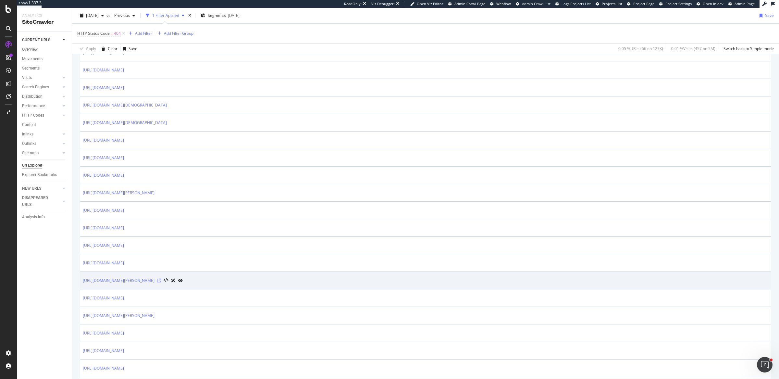
click at [161, 278] on icon at bounding box center [159, 280] width 4 height 4
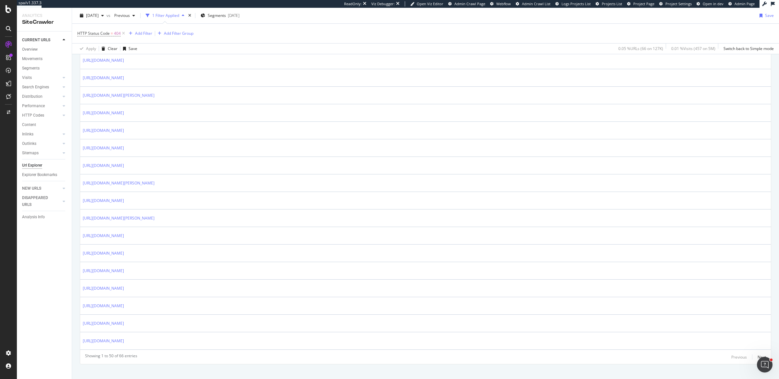
scroll to position [788, 0]
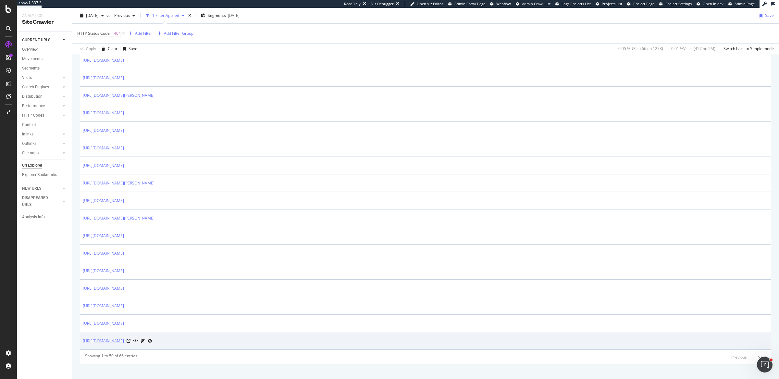
click at [124, 337] on link "https://www.sportsdirect.com/football-shirts/international-football-shirts/sout…" at bounding box center [103, 340] width 41 height 6
click at [130, 339] on icon at bounding box center [129, 341] width 4 height 4
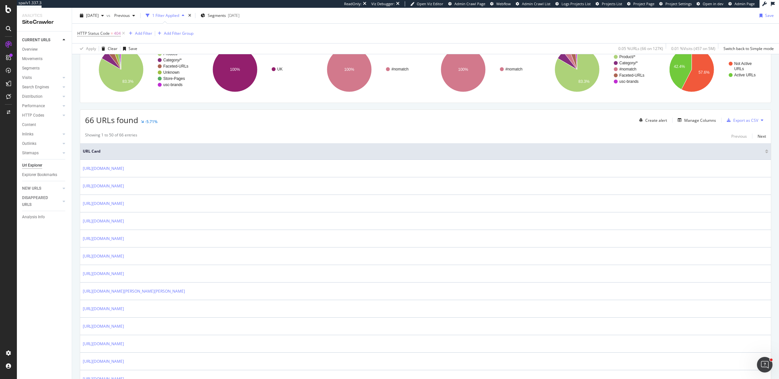
scroll to position [0, 0]
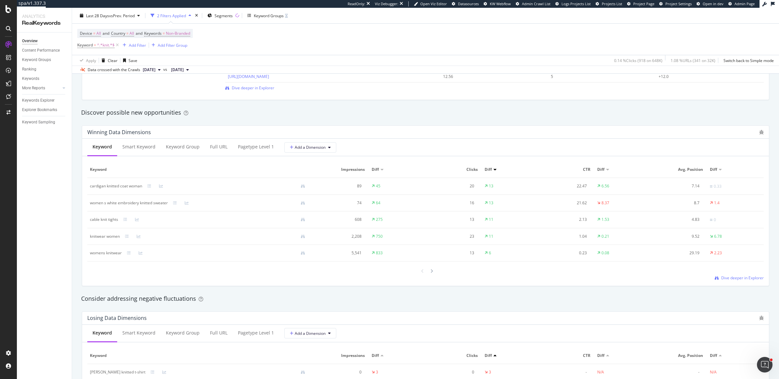
scroll to position [541, 0]
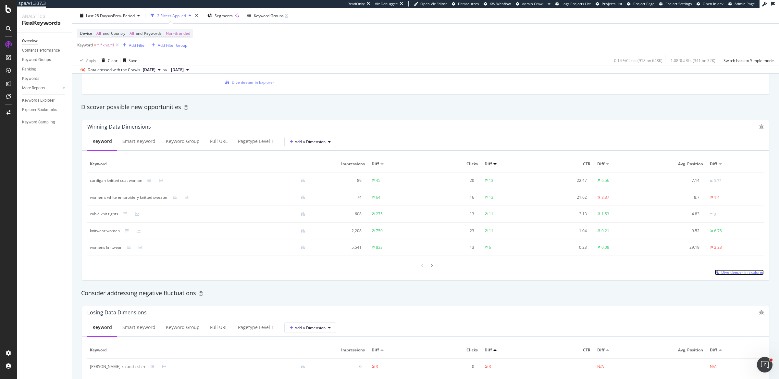
click at [721, 270] on span "Dive deeper in Explorer" at bounding box center [742, 272] width 43 height 6
